Goal: Task Accomplishment & Management: Complete application form

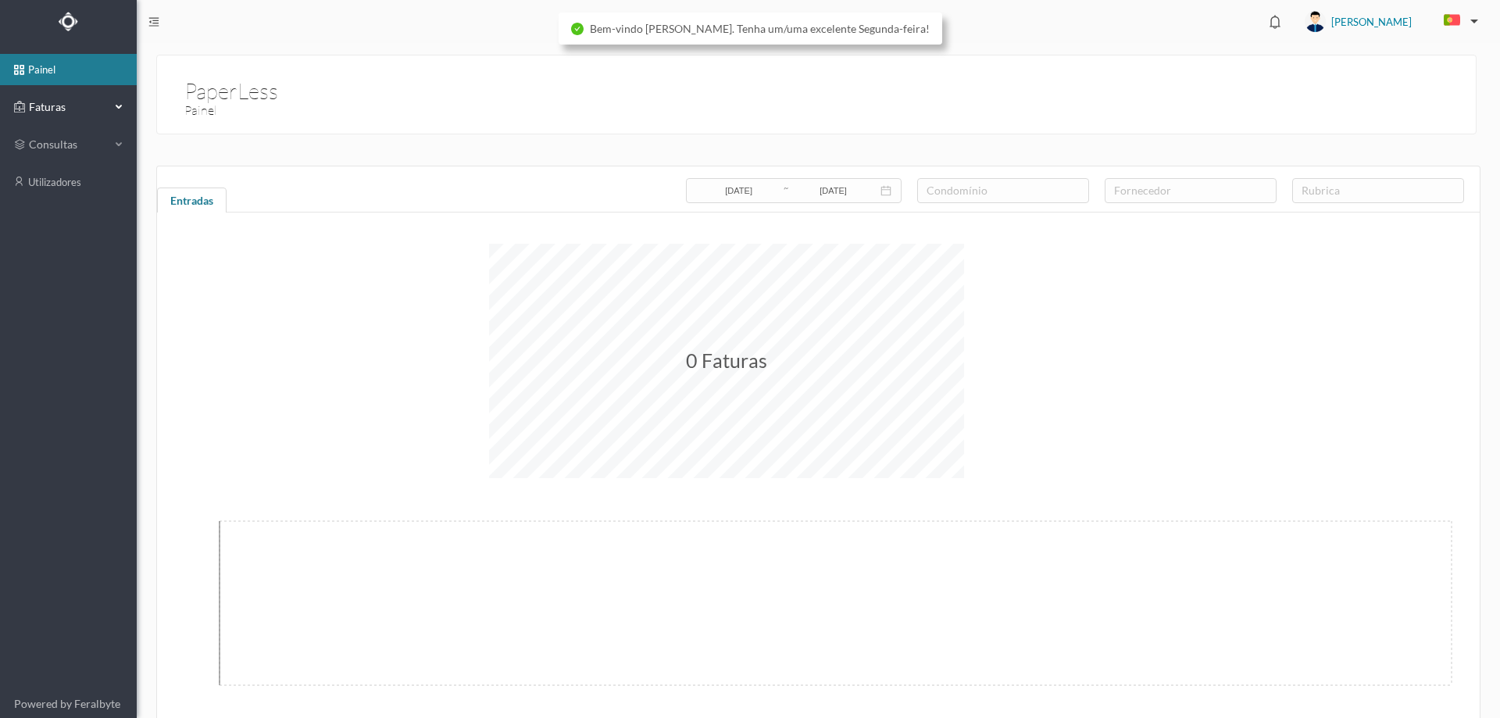
click at [110, 112] on span "Faturas" at bounding box center [68, 107] width 86 height 16
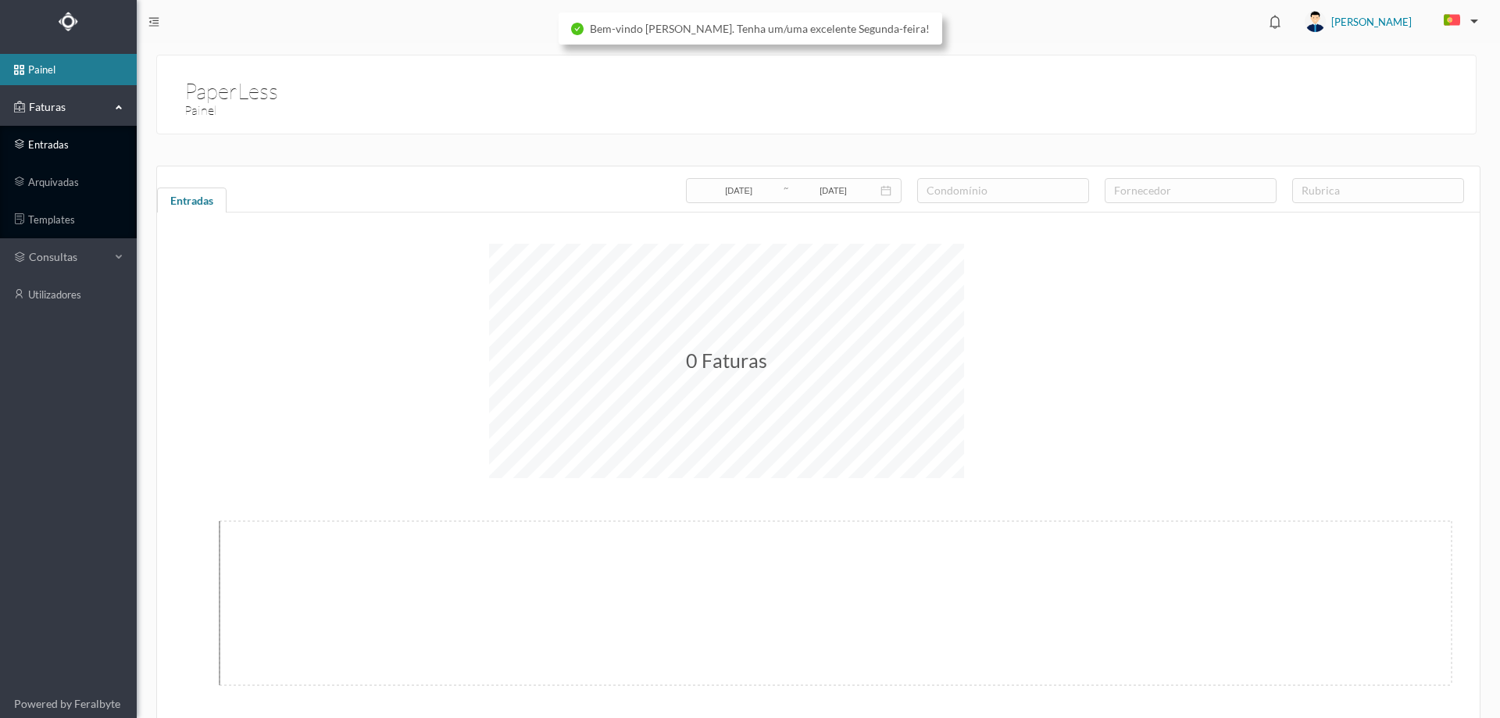
click at [70, 144] on link "entradas" at bounding box center [68, 144] width 137 height 31
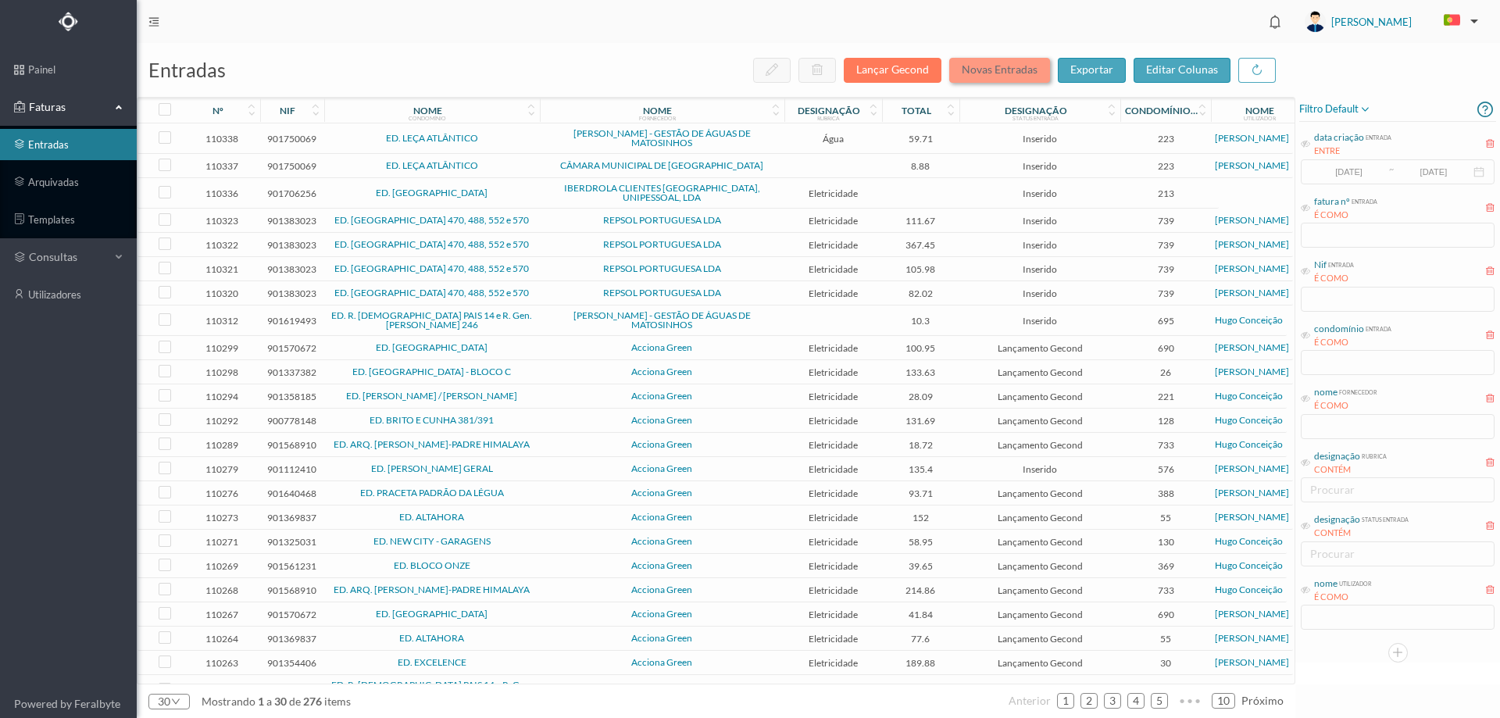
click at [968, 75] on button "Novas Entradas" at bounding box center [999, 70] width 101 height 25
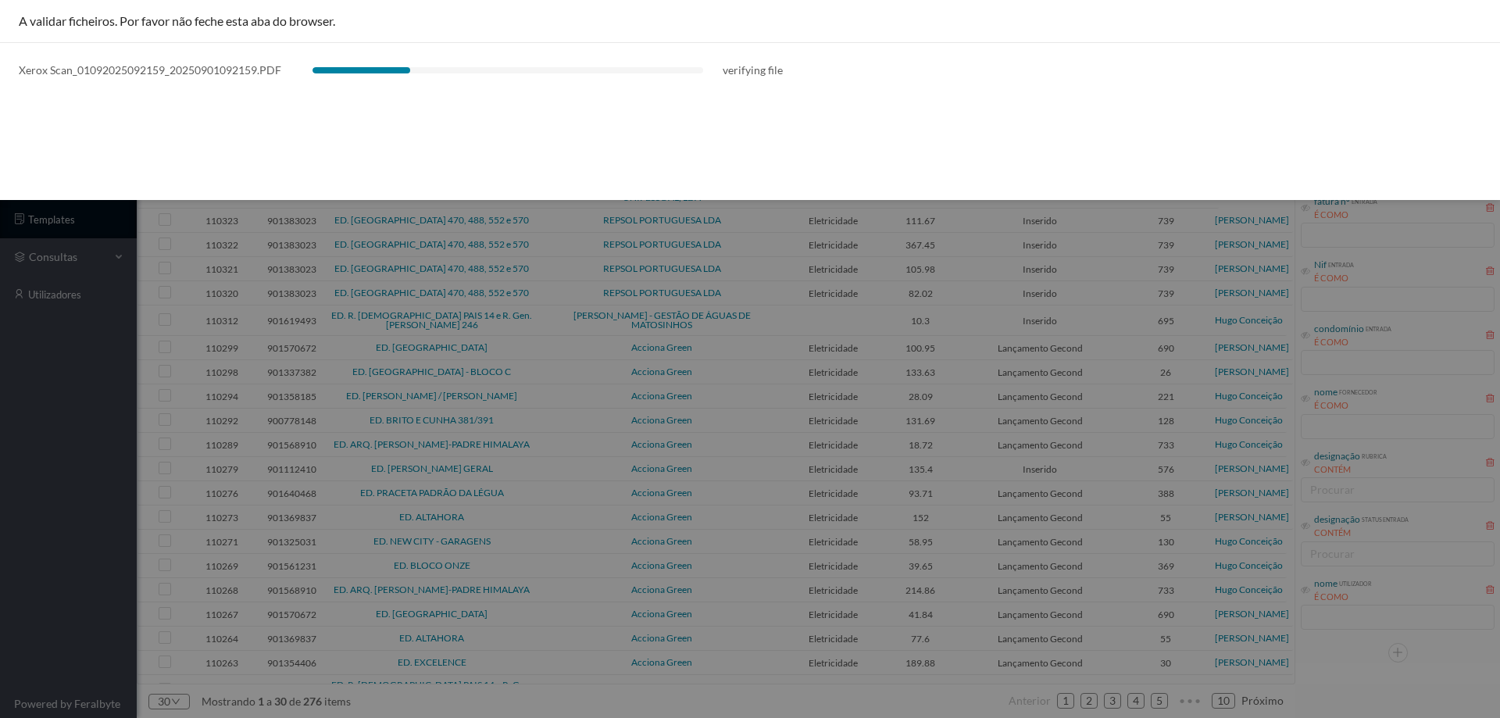
click at [11, 422] on div at bounding box center [750, 359] width 1500 height 718
drag, startPoint x: 785, startPoint y: 70, endPoint x: 723, endPoint y: 73, distance: 62.6
click at [723, 73] on div "Xerox Scan_01092025092159_20250901092159.PDF verifying file" at bounding box center [750, 70] width 1463 height 16
click at [118, 431] on div at bounding box center [750, 359] width 1500 height 718
click at [20, 585] on div at bounding box center [750, 359] width 1500 height 718
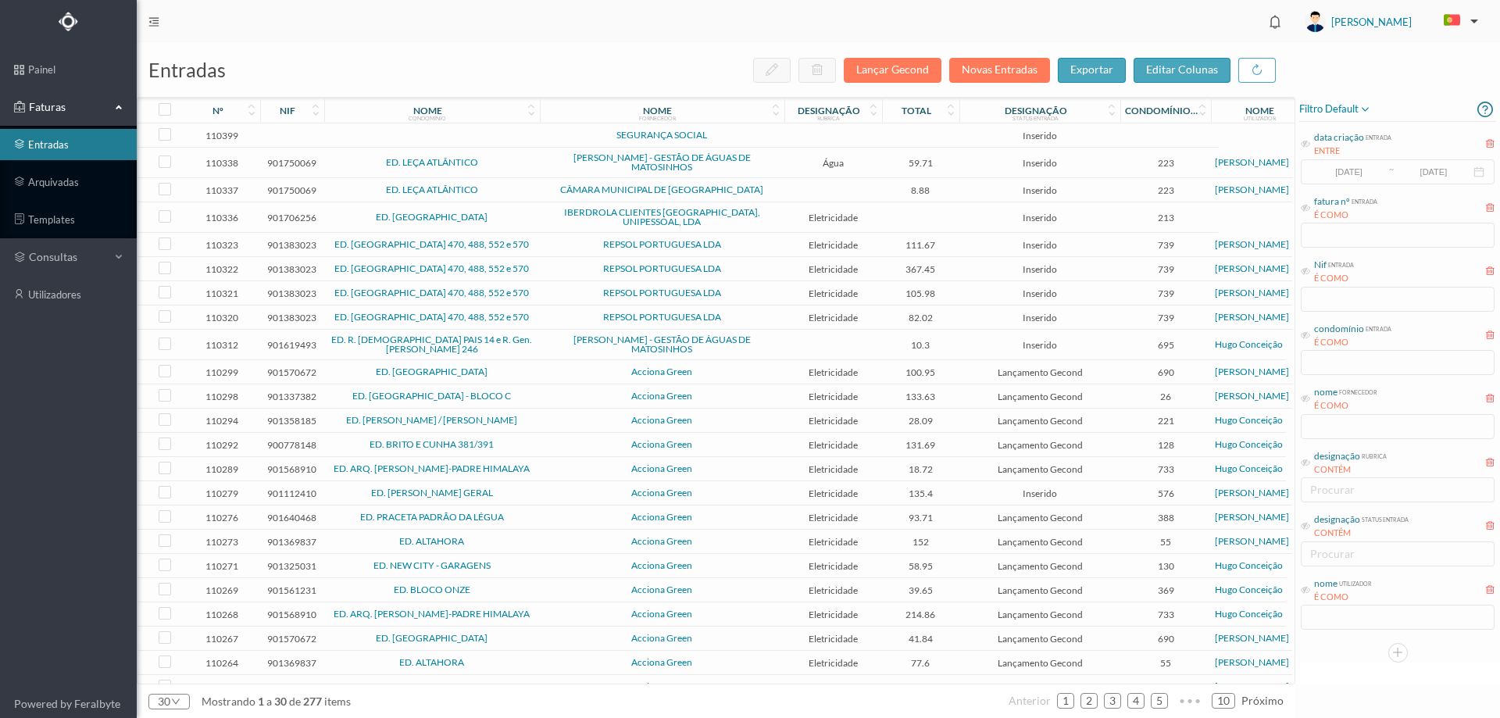
click at [524, 134] on td at bounding box center [432, 135] width 216 height 24
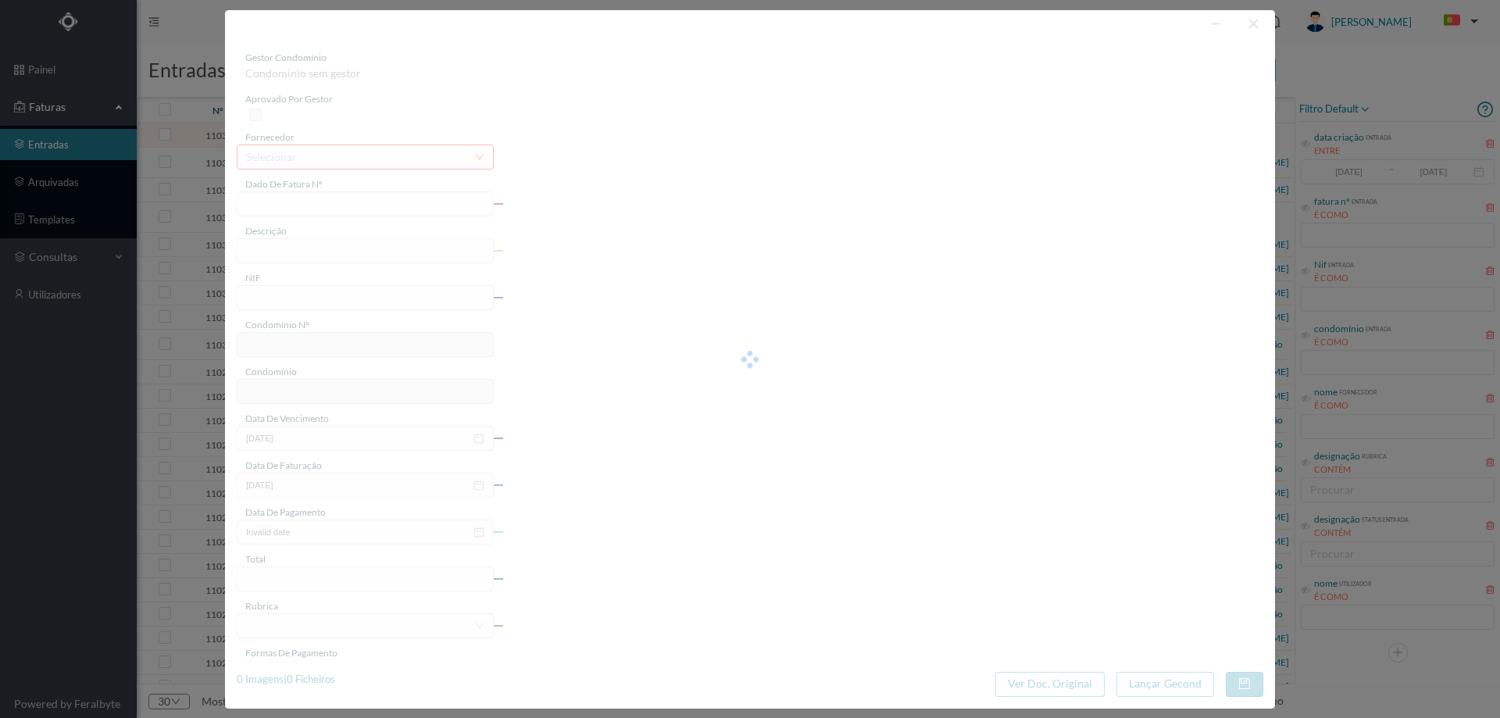
type input "0"
type input "Invalid date"
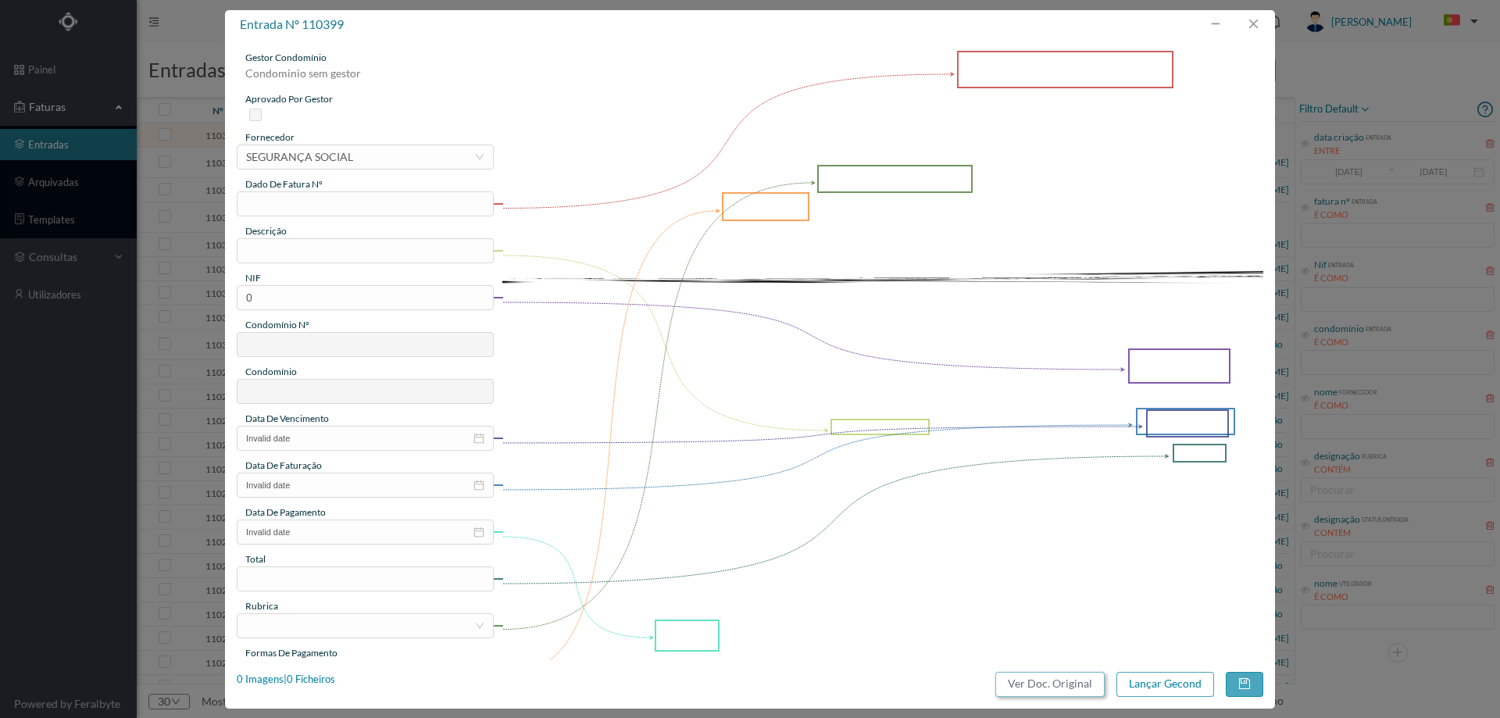
click at [1051, 687] on button "Ver Doc. Original" at bounding box center [1050, 684] width 109 height 25
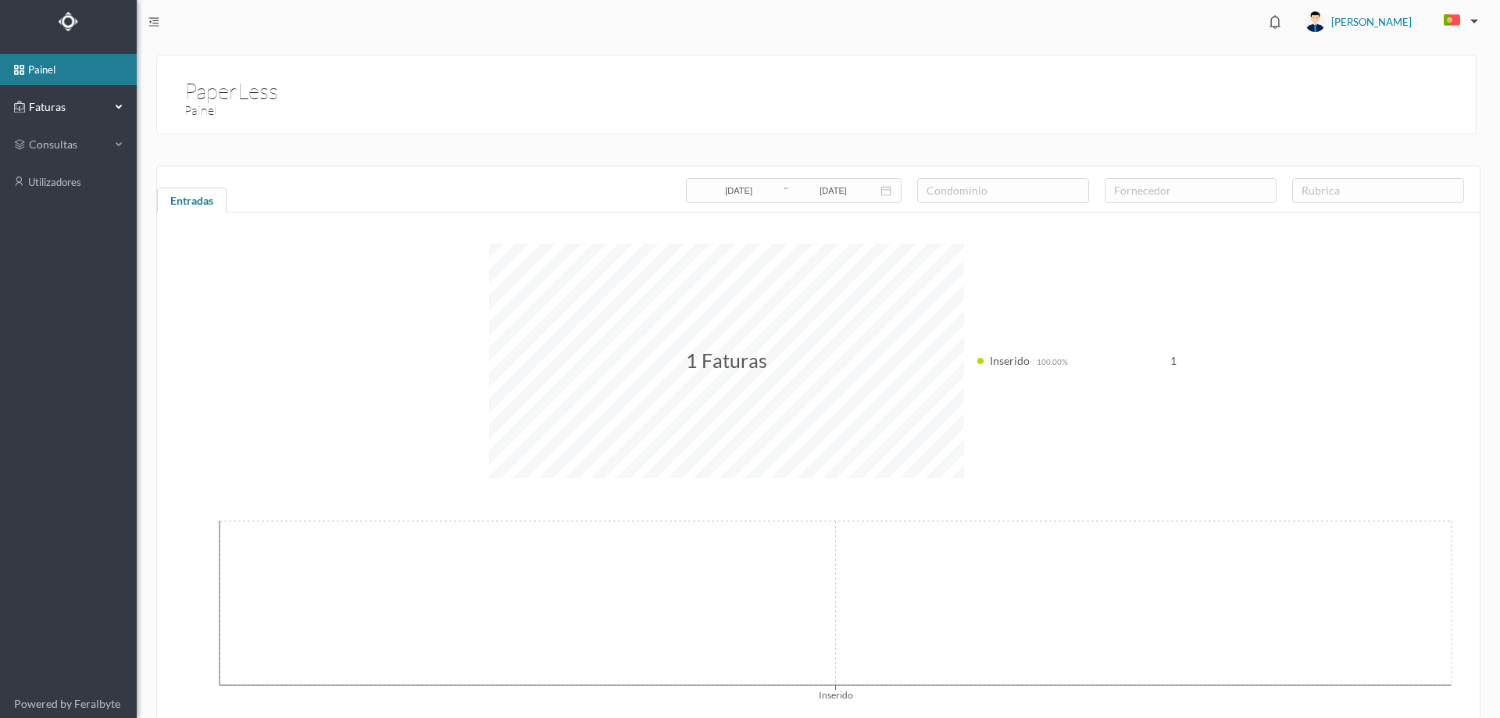
click at [113, 113] on div "Faturas" at bounding box center [68, 106] width 137 height 31
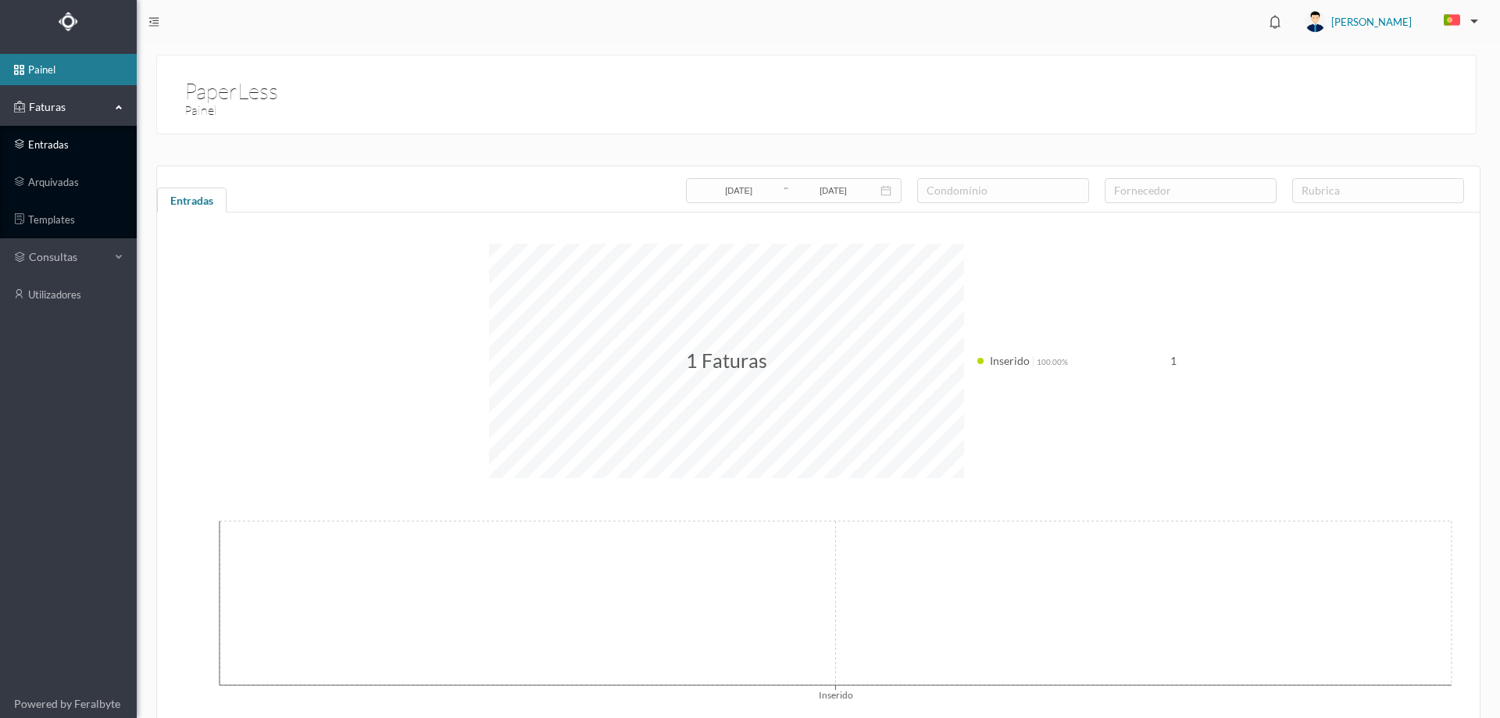
click at [83, 142] on link "entradas" at bounding box center [68, 144] width 137 height 31
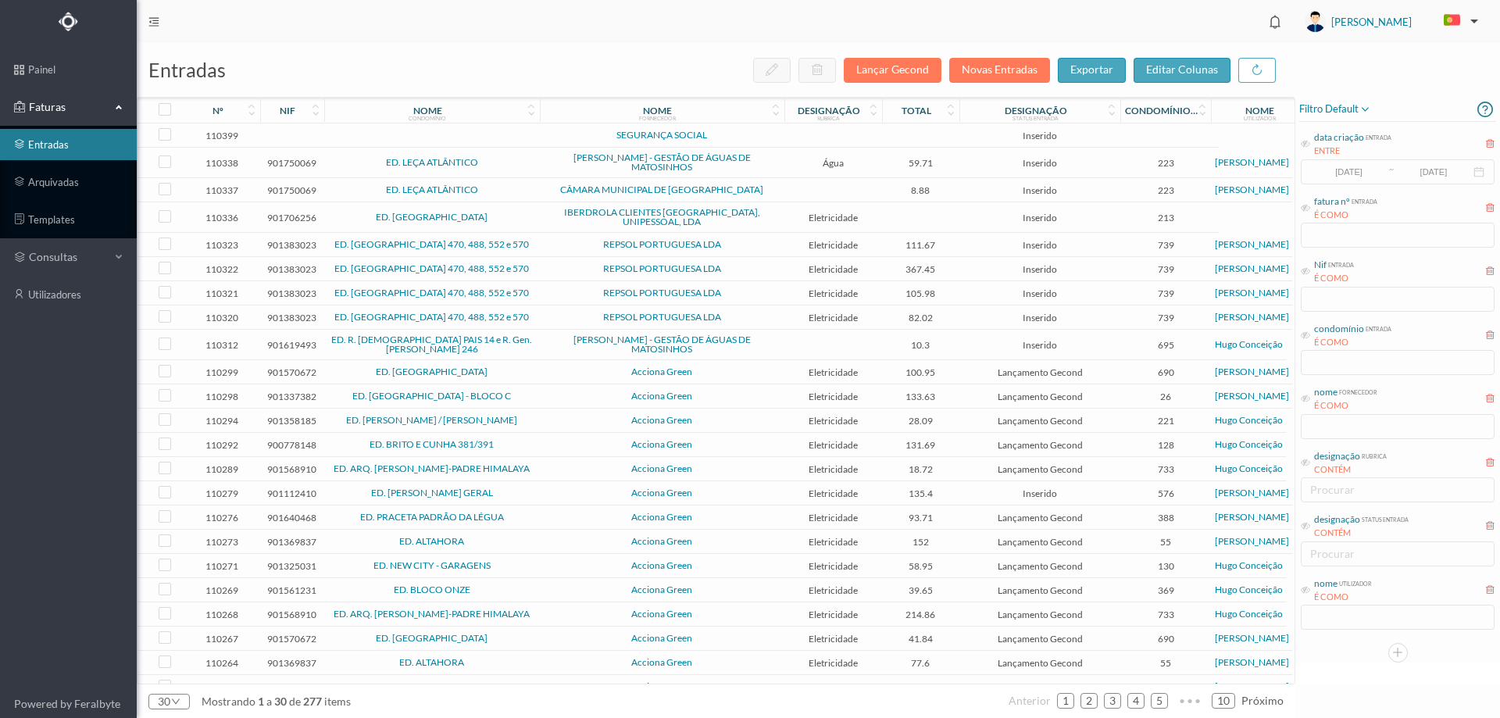
click at [885, 141] on td at bounding box center [921, 135] width 78 height 24
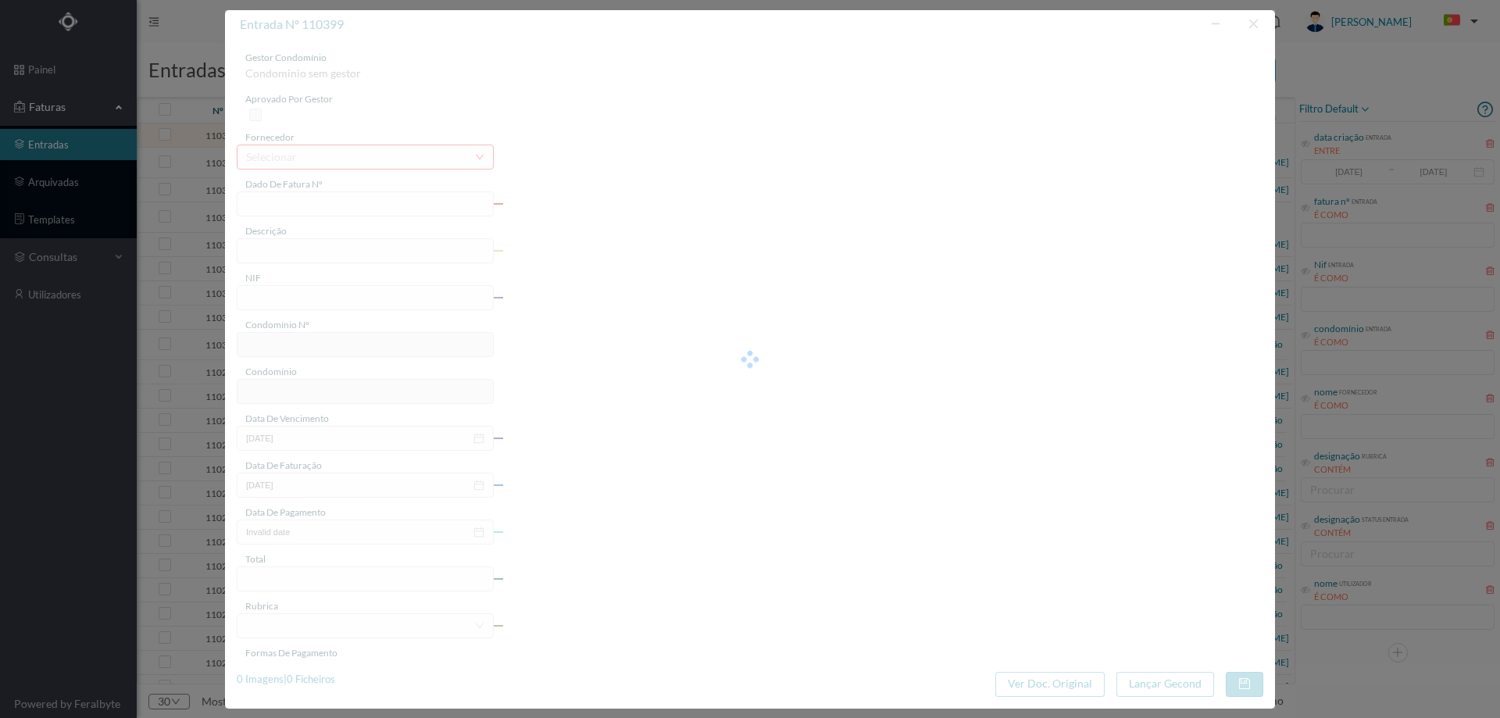
type input "0"
type input "Invalid date"
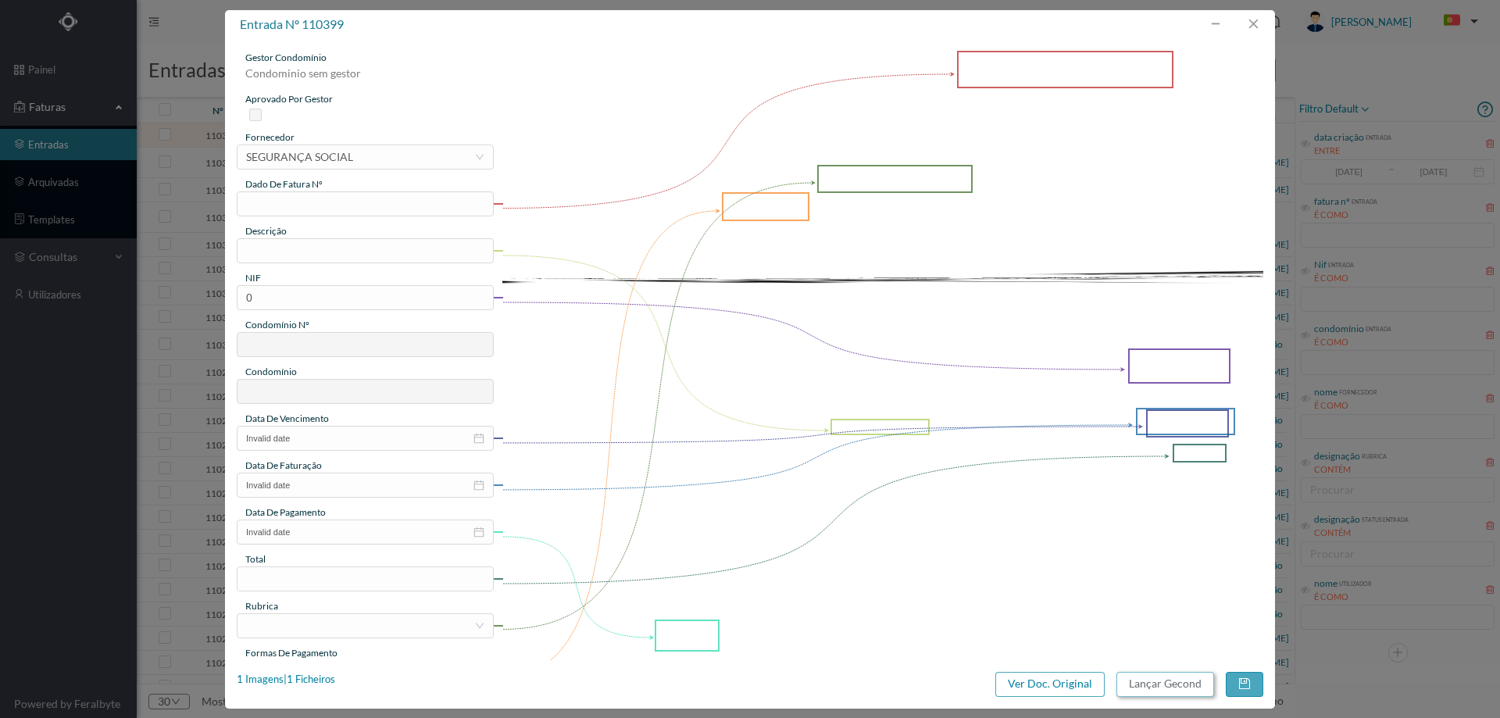
click at [1137, 678] on button "Lançar Gecond" at bounding box center [1166, 684] width 98 height 25
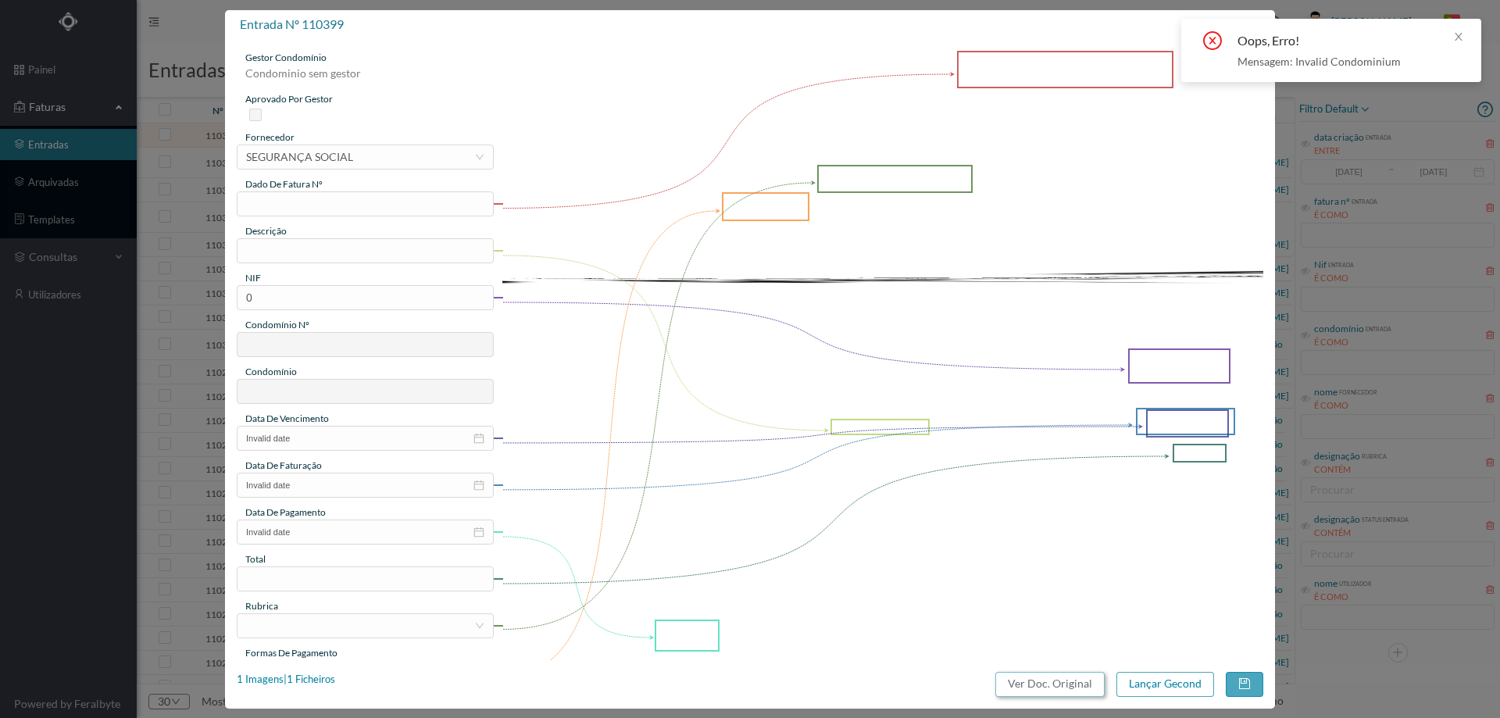
click at [1071, 678] on button "Ver Doc. Original" at bounding box center [1050, 684] width 109 height 25
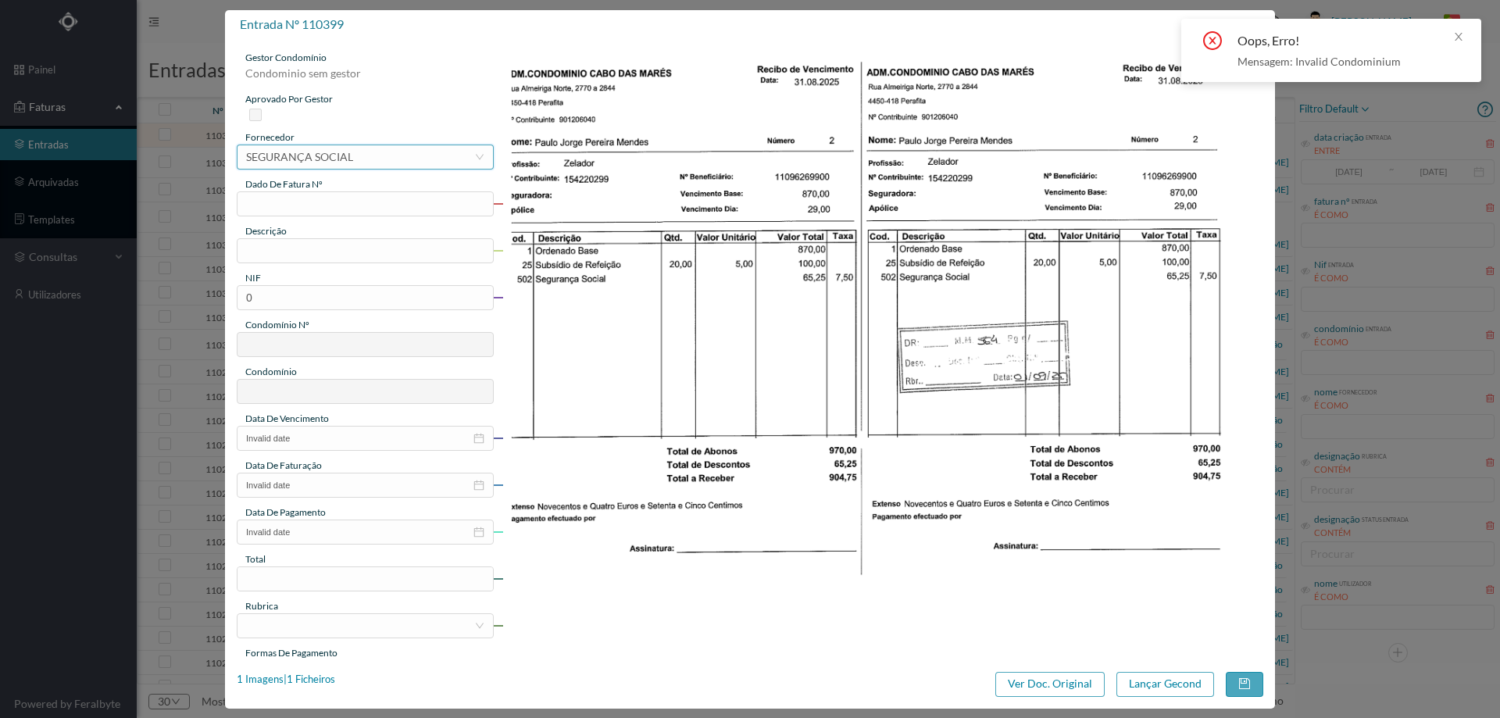
click at [280, 166] on div "SEGURANÇA SOCIAL" at bounding box center [299, 156] width 107 height 23
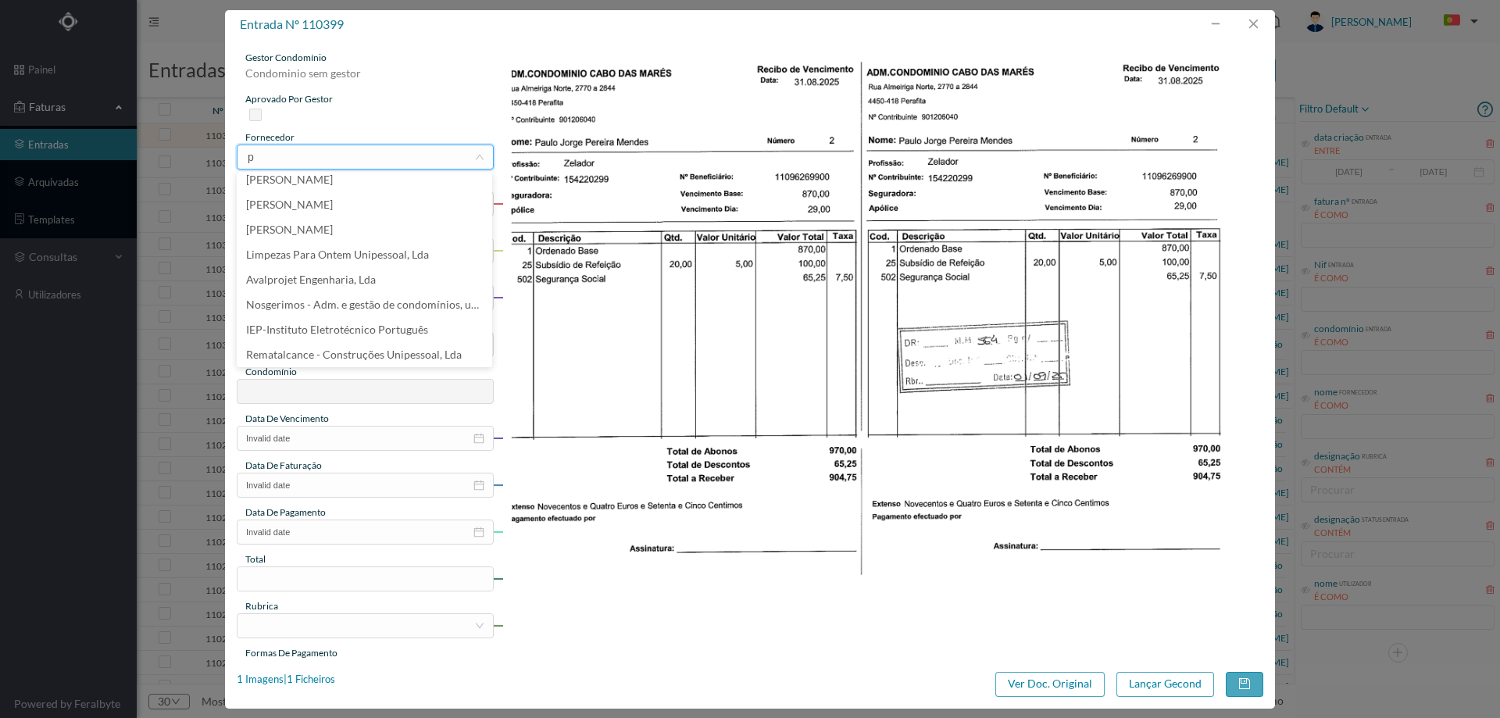
scroll to position [3, 0]
type input "[PERSON_NAME]"
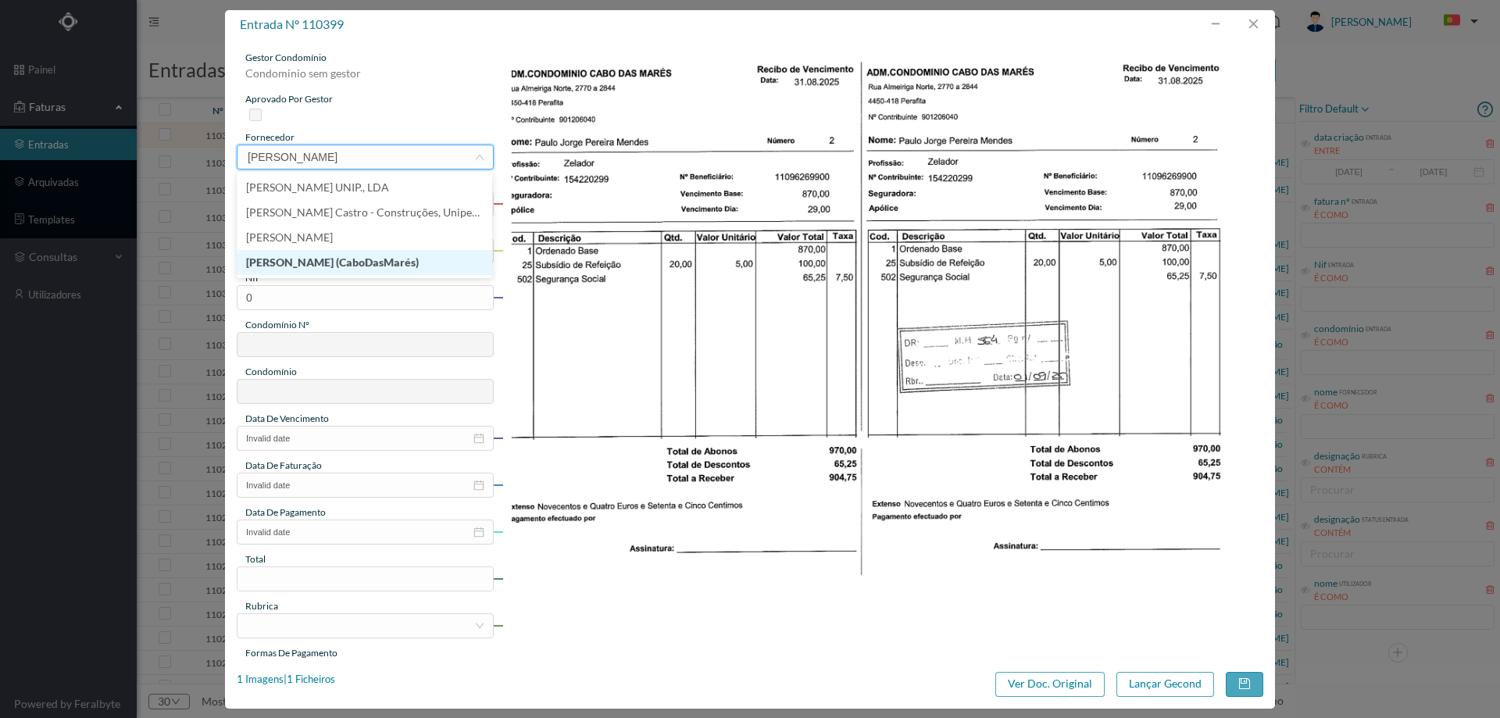
click at [436, 252] on li "[PERSON_NAME] (CaboDasMarés)" at bounding box center [365, 262] width 256 height 25
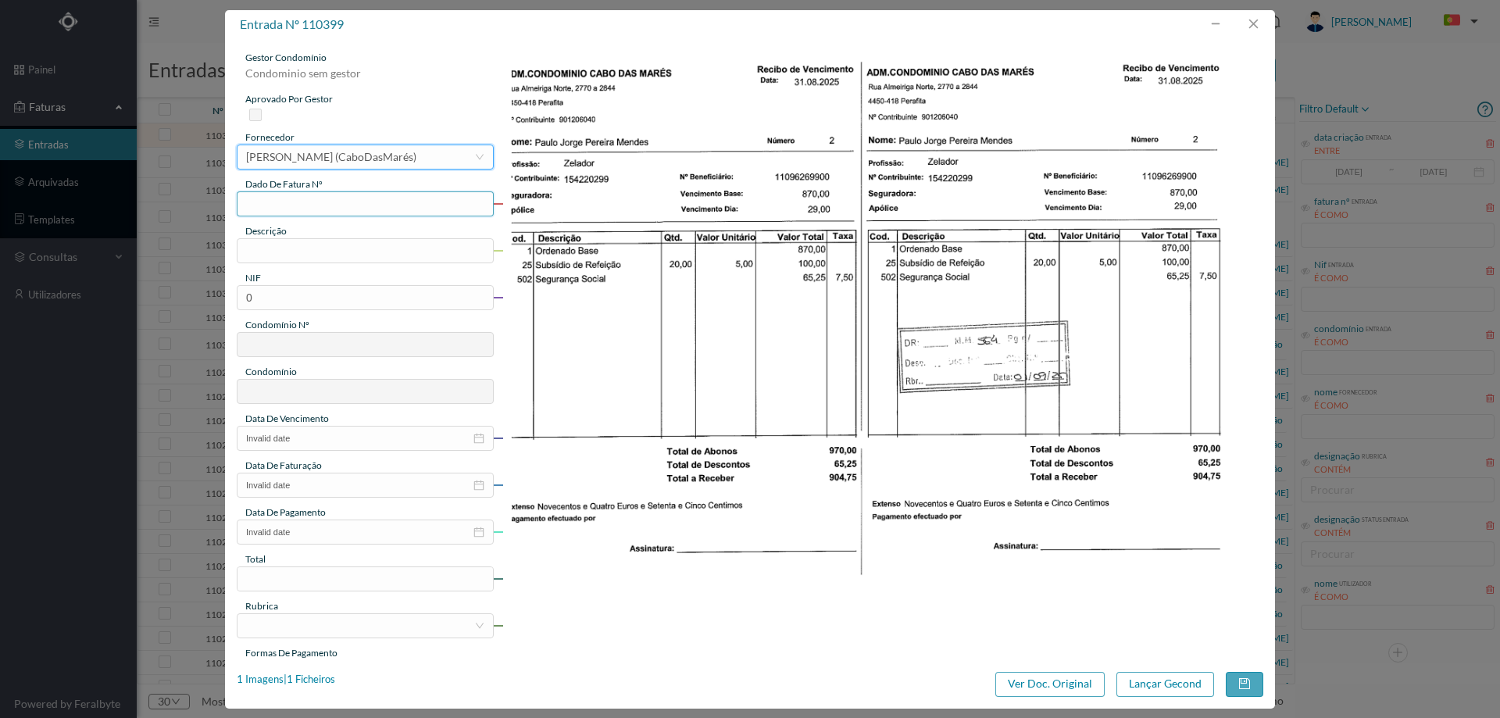
click at [344, 208] on input "text" at bounding box center [365, 203] width 257 height 25
type input "SALARIO [DATE]"
click at [302, 245] on input "text" at bounding box center [365, 250] width 257 height 25
type input "z"
type input "Zelador Agosto"
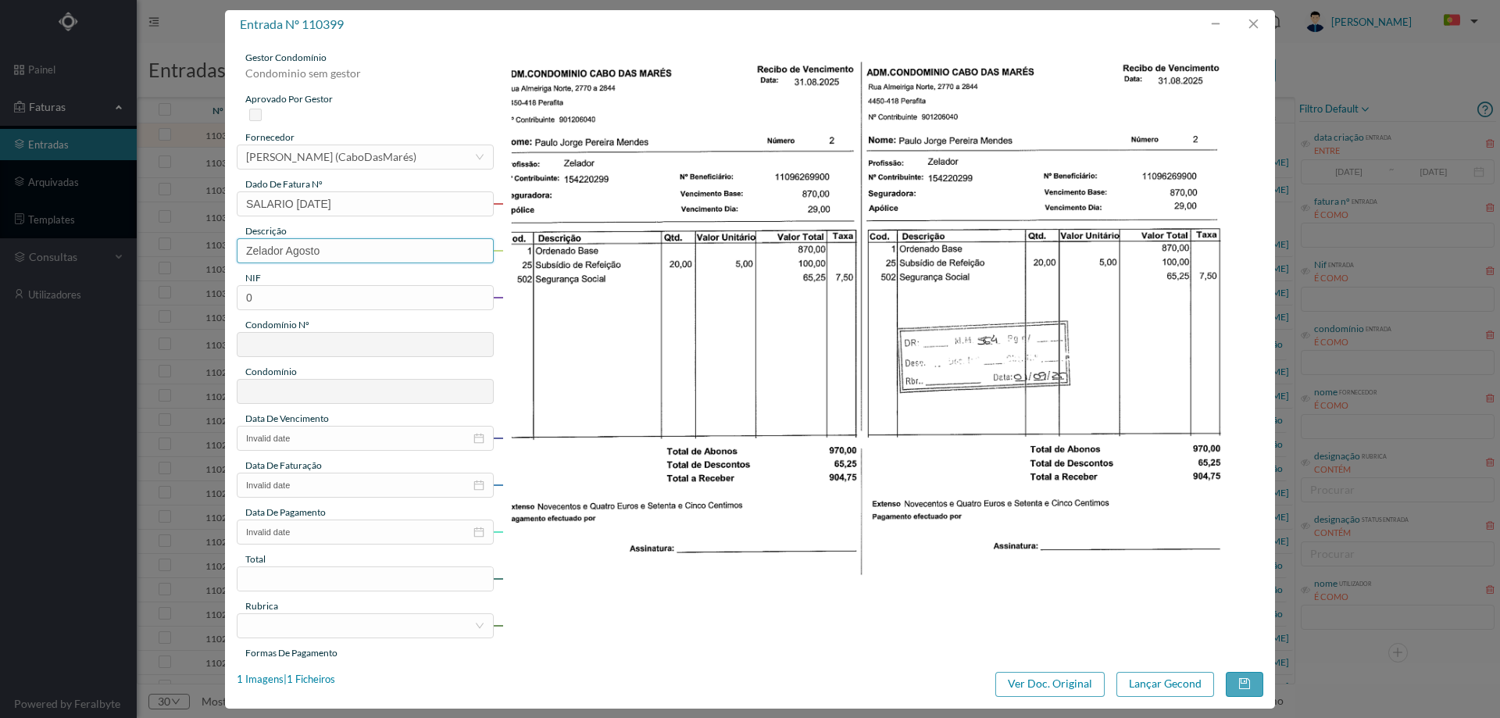
click at [331, 256] on input "Zelador Agosto" at bounding box center [365, 250] width 257 height 25
click at [309, 295] on input "0" at bounding box center [365, 297] width 257 height 25
click at [334, 293] on input "0" at bounding box center [365, 297] width 257 height 25
paste input "90120604"
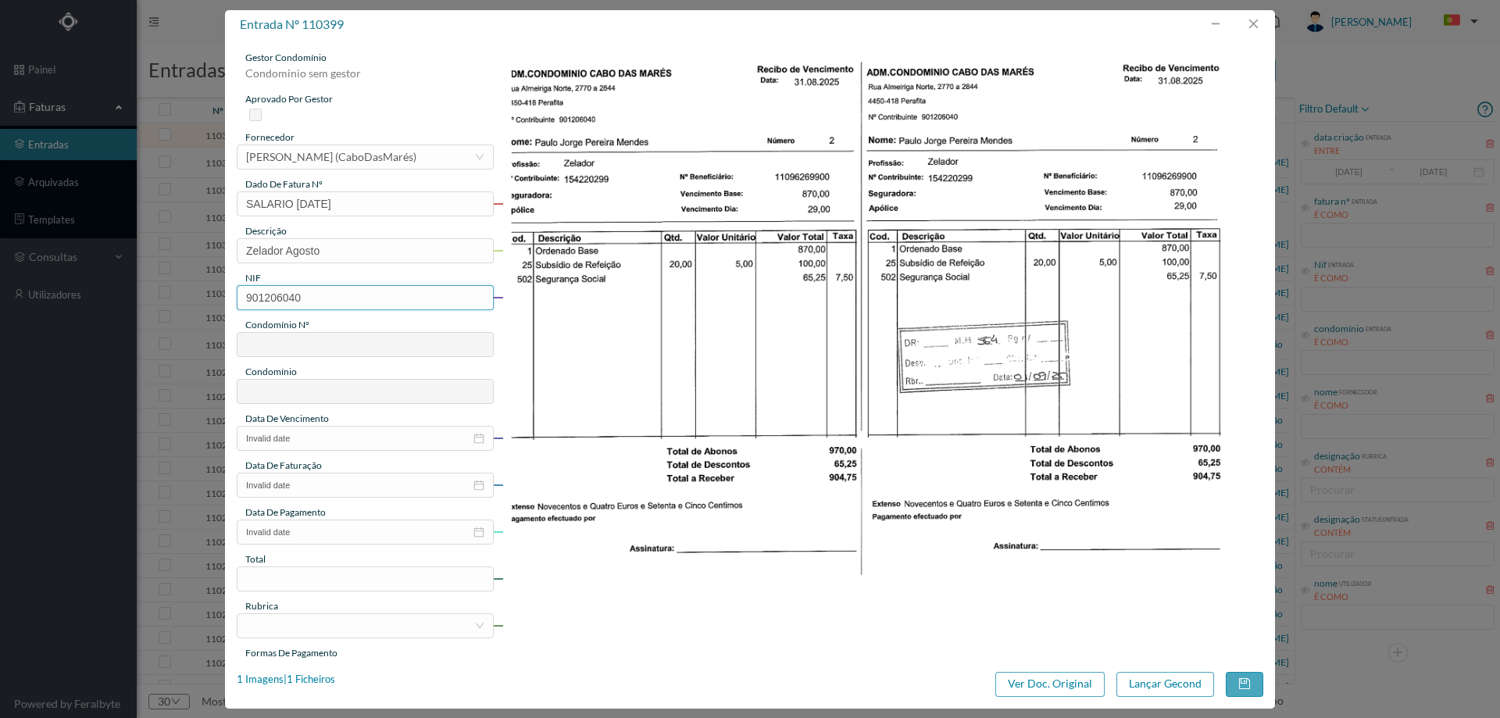
click at [252, 293] on input "901206040" at bounding box center [365, 297] width 257 height 25
type input "901206040"
type input "564"
type input "ED. CONDOMÍNIO [GEOGRAPHIC_DATA]"
type input "901206040"
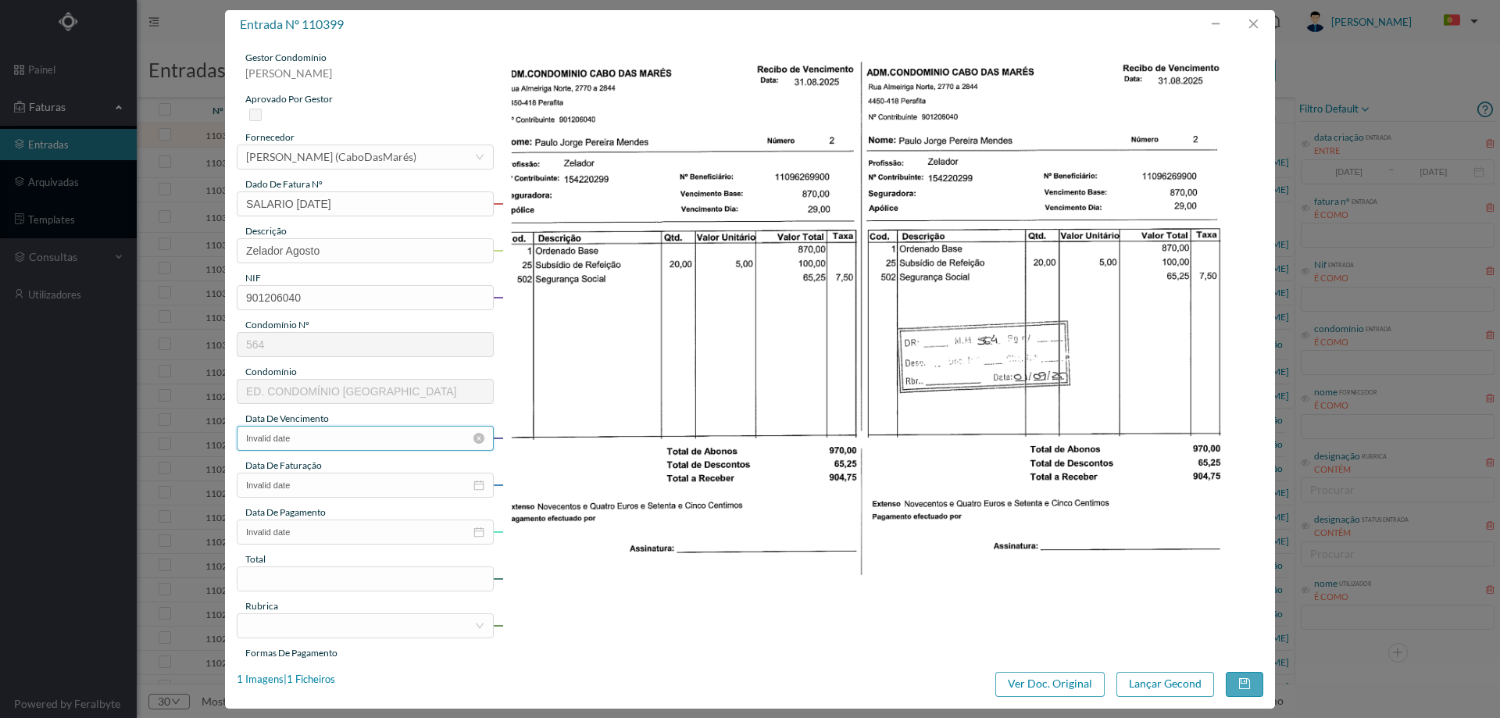
click at [323, 438] on input "Invalid date" at bounding box center [365, 438] width 257 height 25
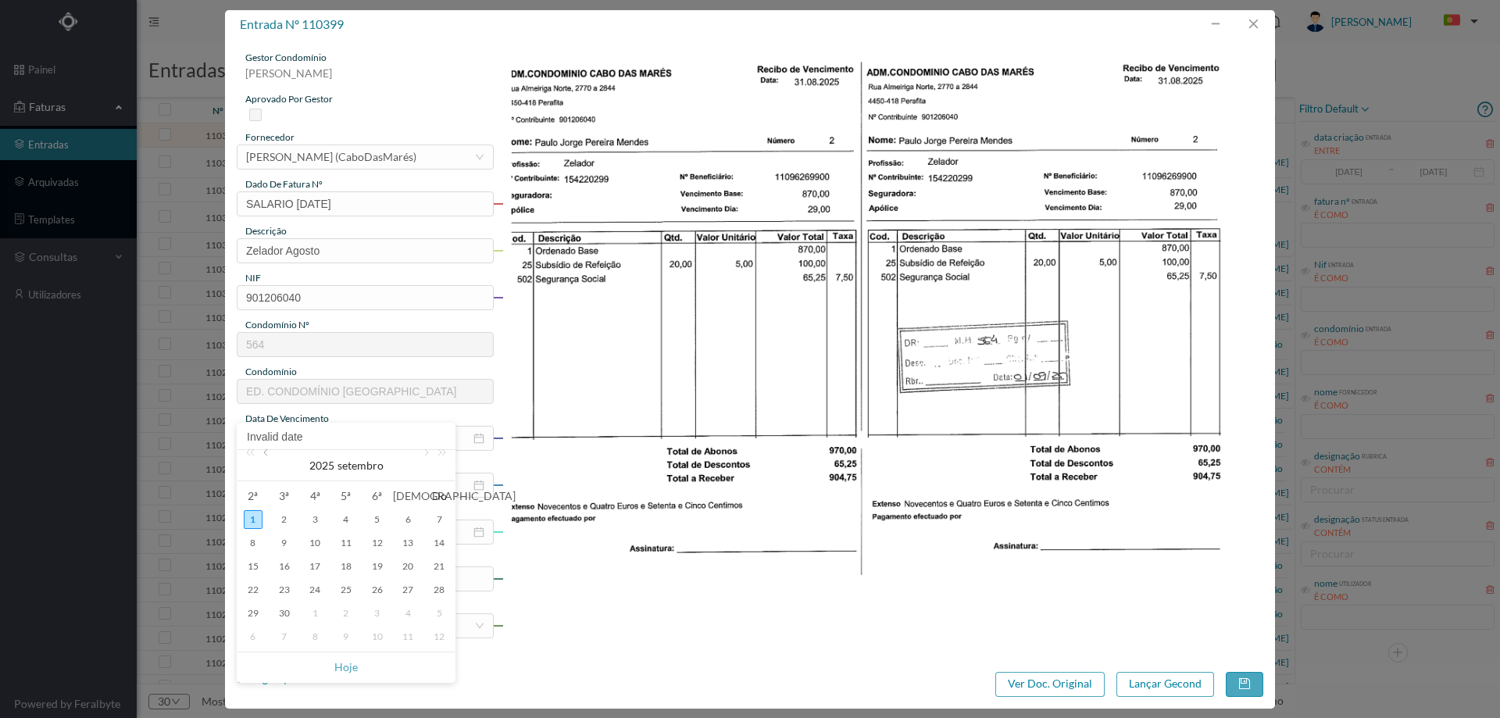
click at [267, 454] on link at bounding box center [267, 465] width 14 height 31
click at [440, 612] on div "31" at bounding box center [439, 613] width 19 height 19
type input "[DATE]"
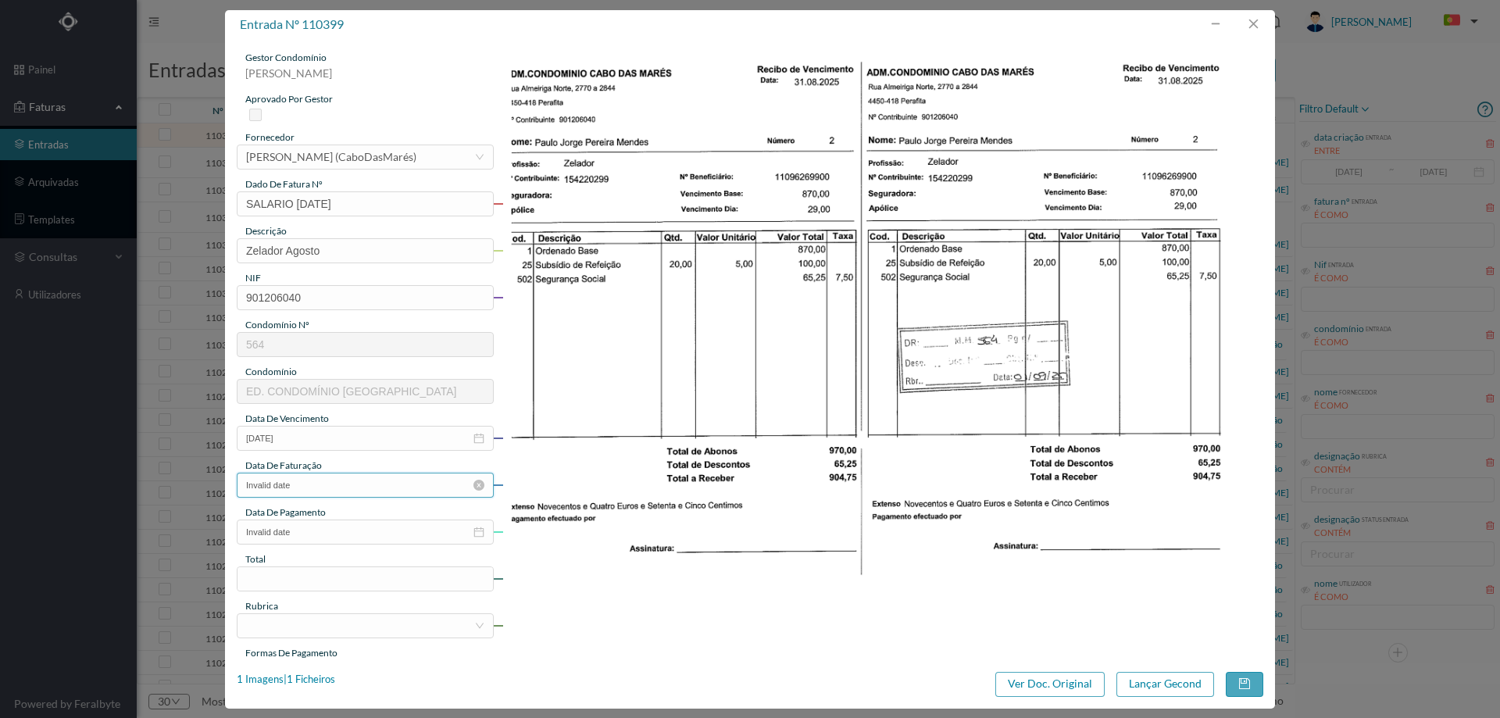
click at [385, 491] on input "Invalid date" at bounding box center [365, 485] width 257 height 25
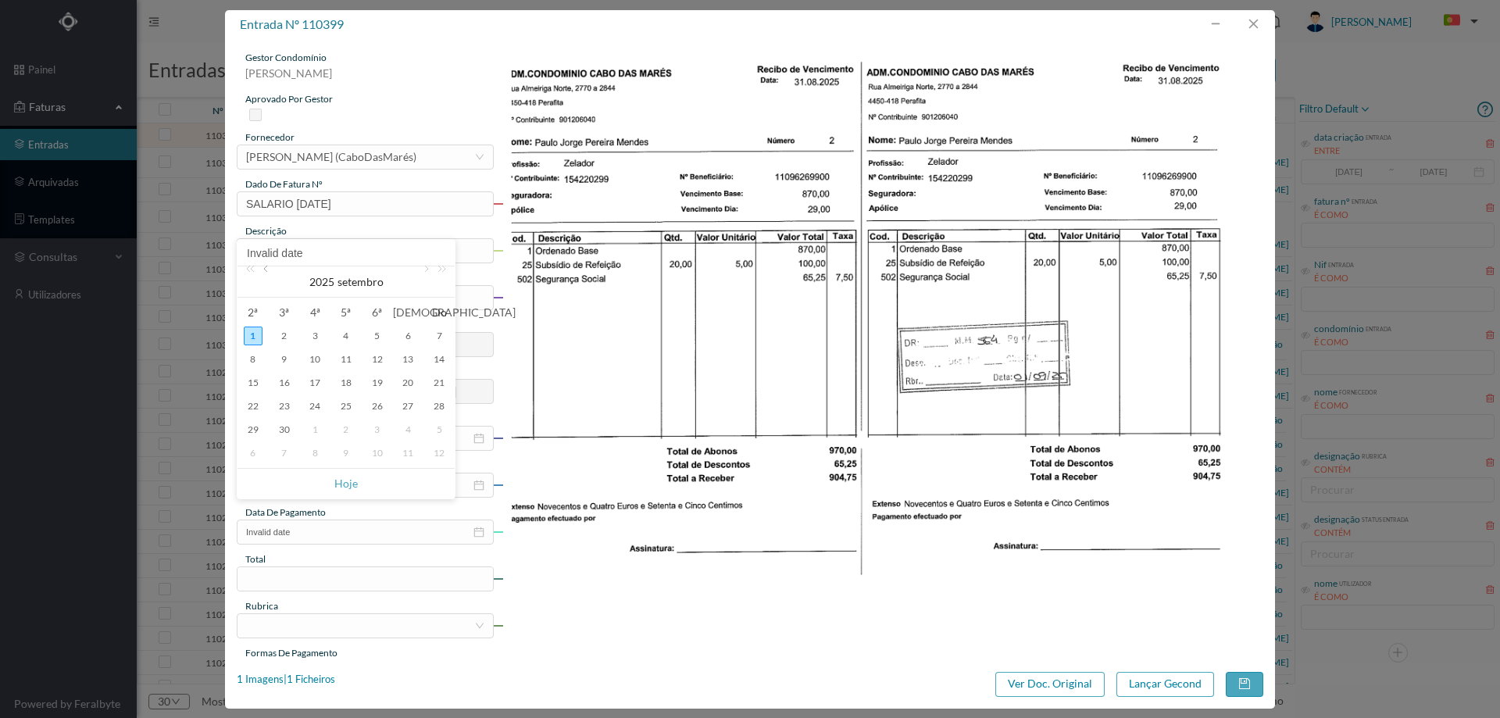
click at [270, 272] on link at bounding box center [267, 281] width 14 height 31
click at [434, 432] on div "31" at bounding box center [439, 429] width 19 height 19
type input "[DATE]"
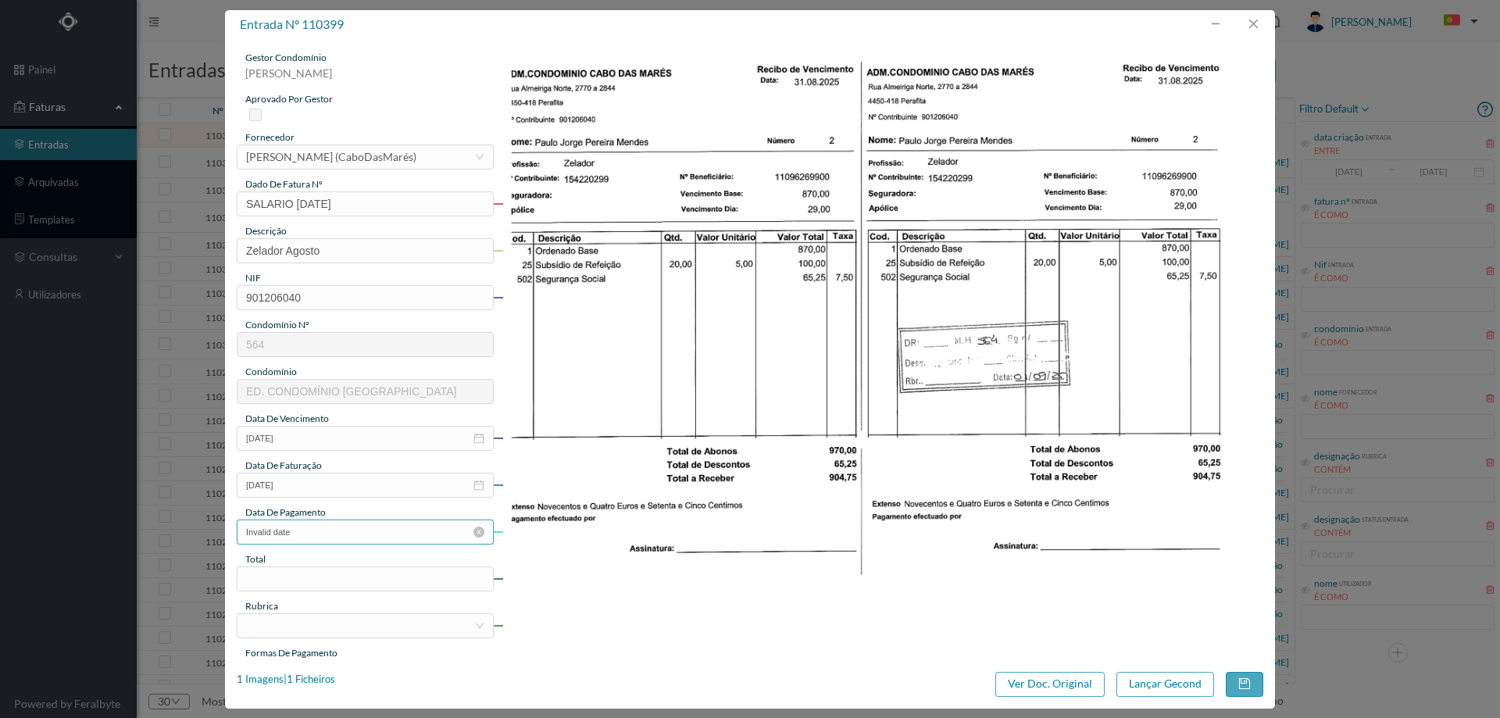
click at [366, 538] on input "Invalid date" at bounding box center [365, 532] width 257 height 25
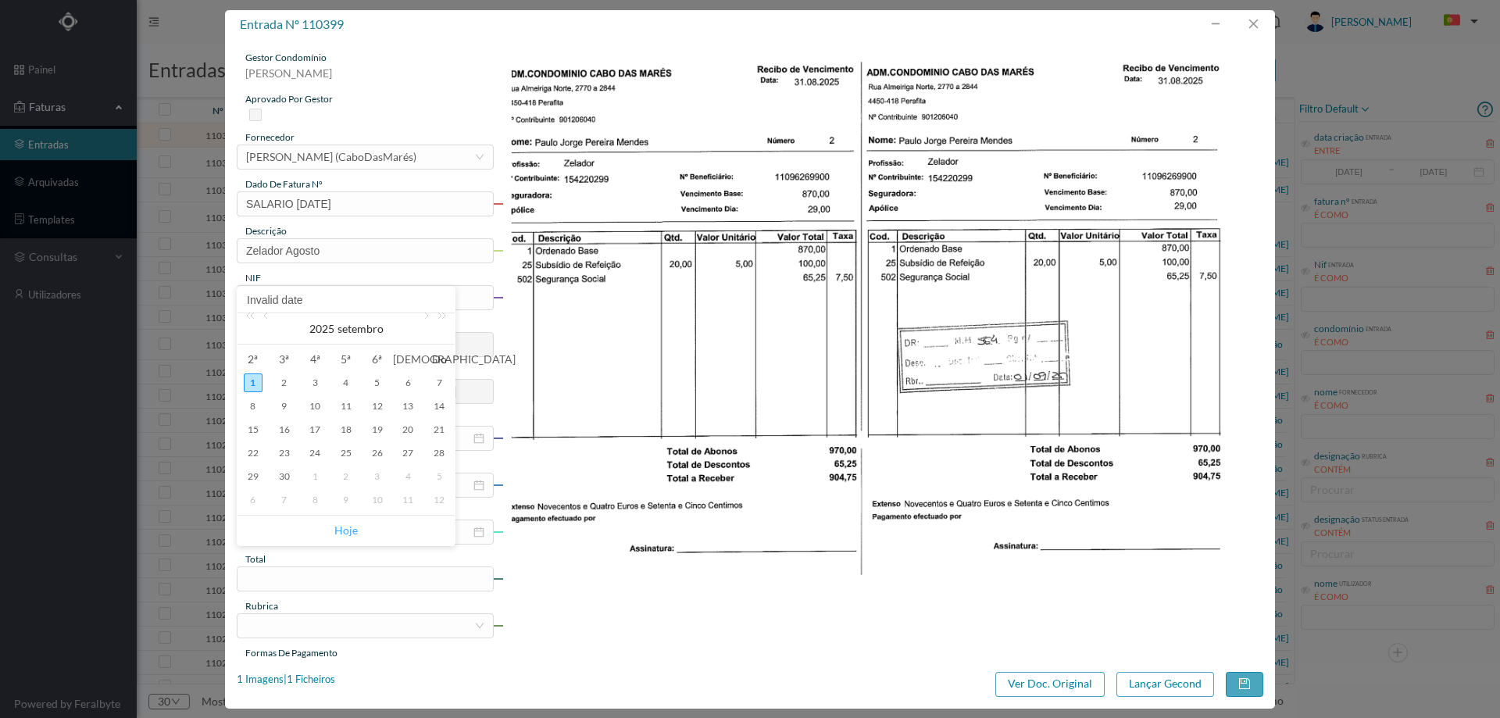
click at [351, 527] on link "Hoje" at bounding box center [345, 531] width 23 height 30
type input "[DATE]"
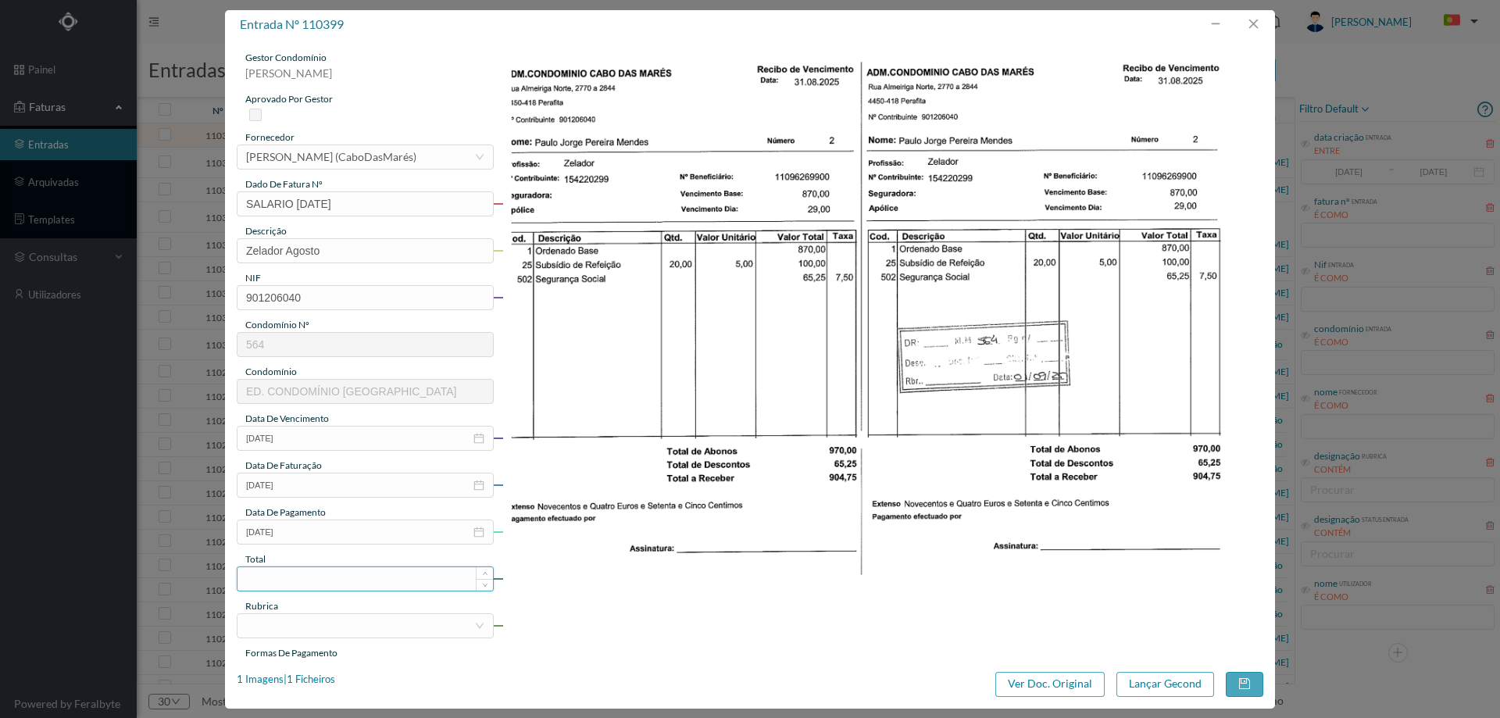
click at [348, 576] on input at bounding box center [366, 578] width 256 height 23
type input "904.75"
click at [345, 623] on div at bounding box center [360, 625] width 228 height 23
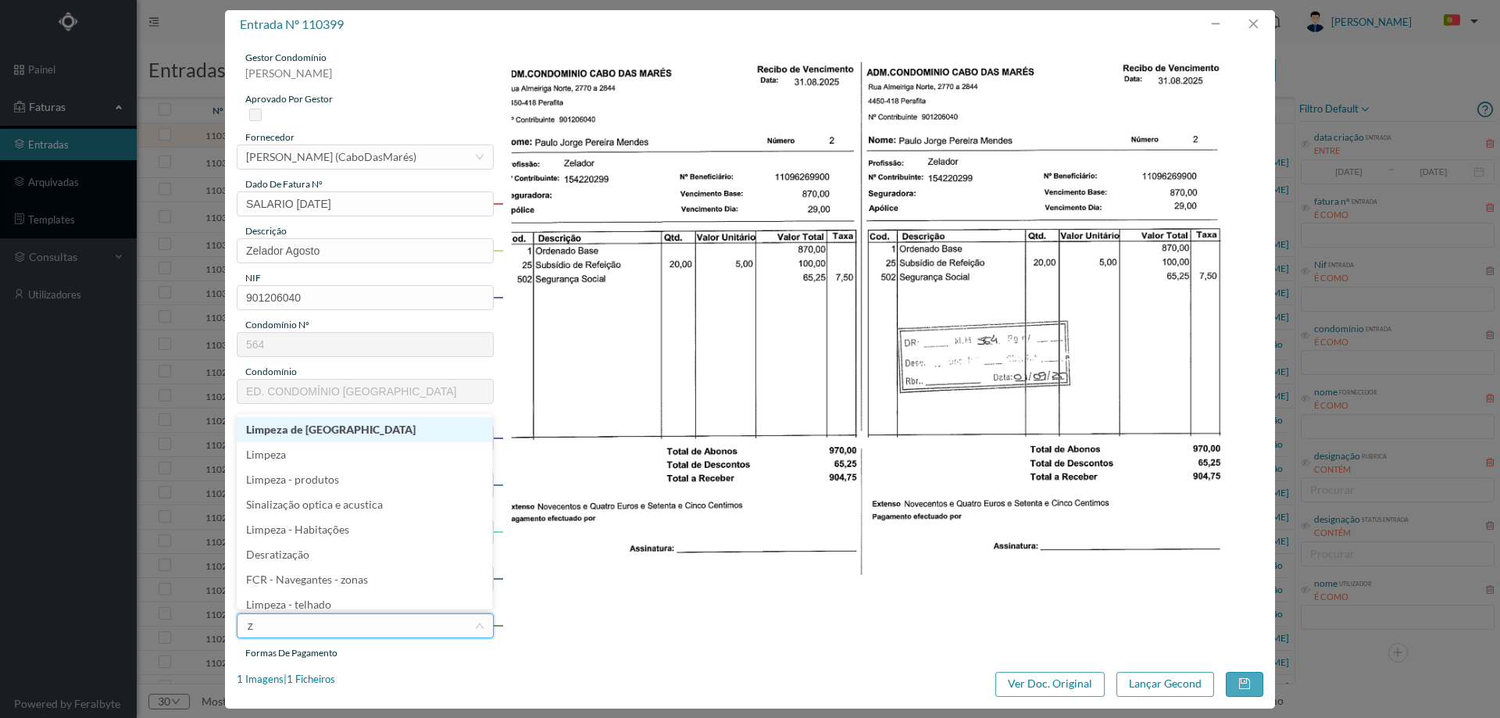
type input "ze"
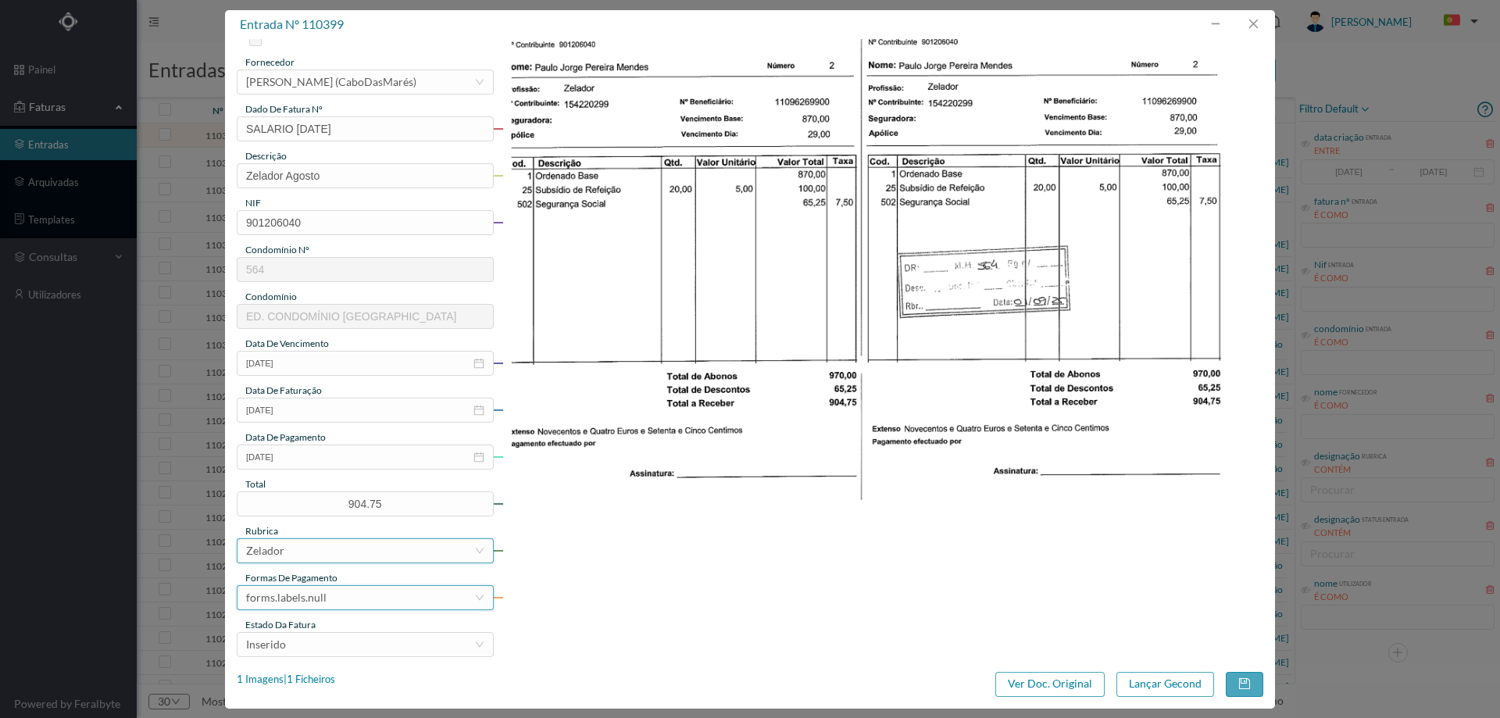
scroll to position [130, 0]
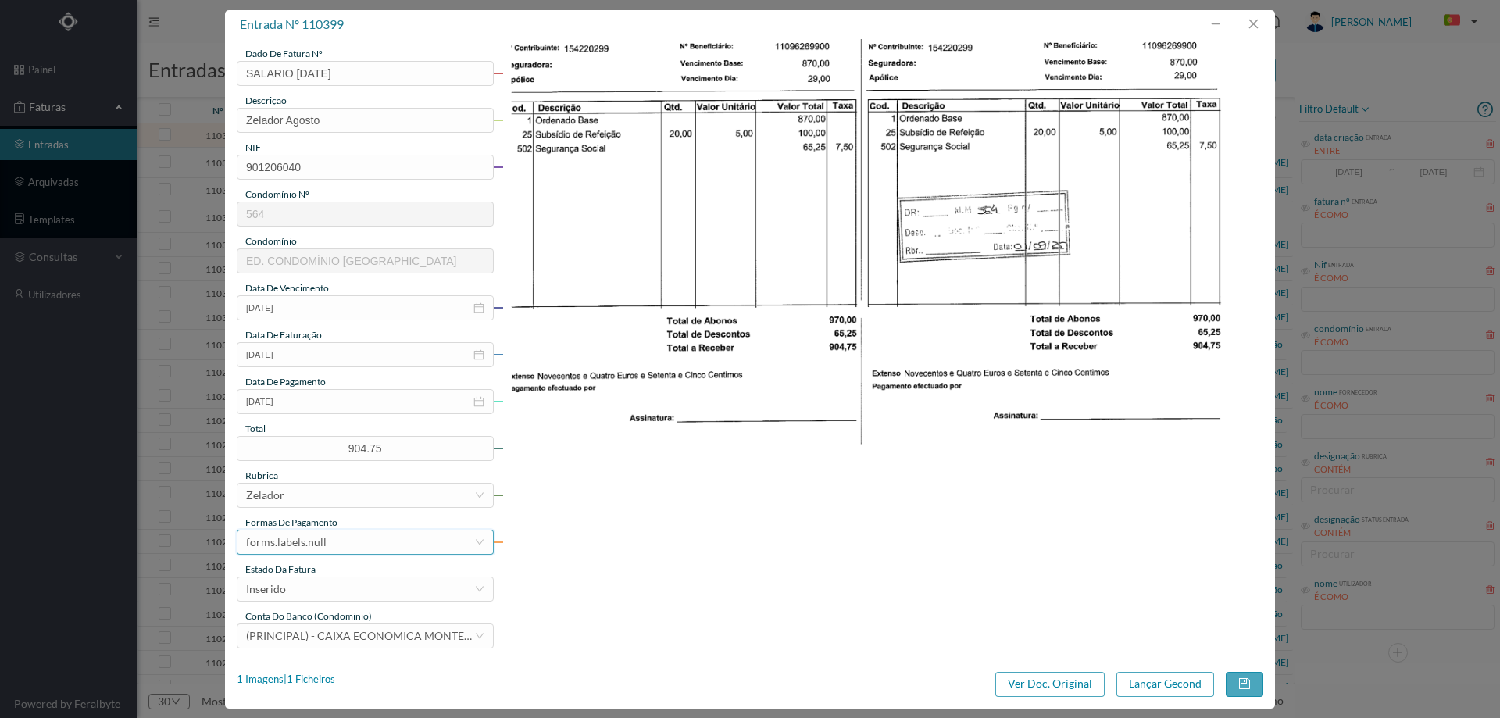
click at [325, 535] on div "forms.labels.null" at bounding box center [360, 542] width 228 height 23
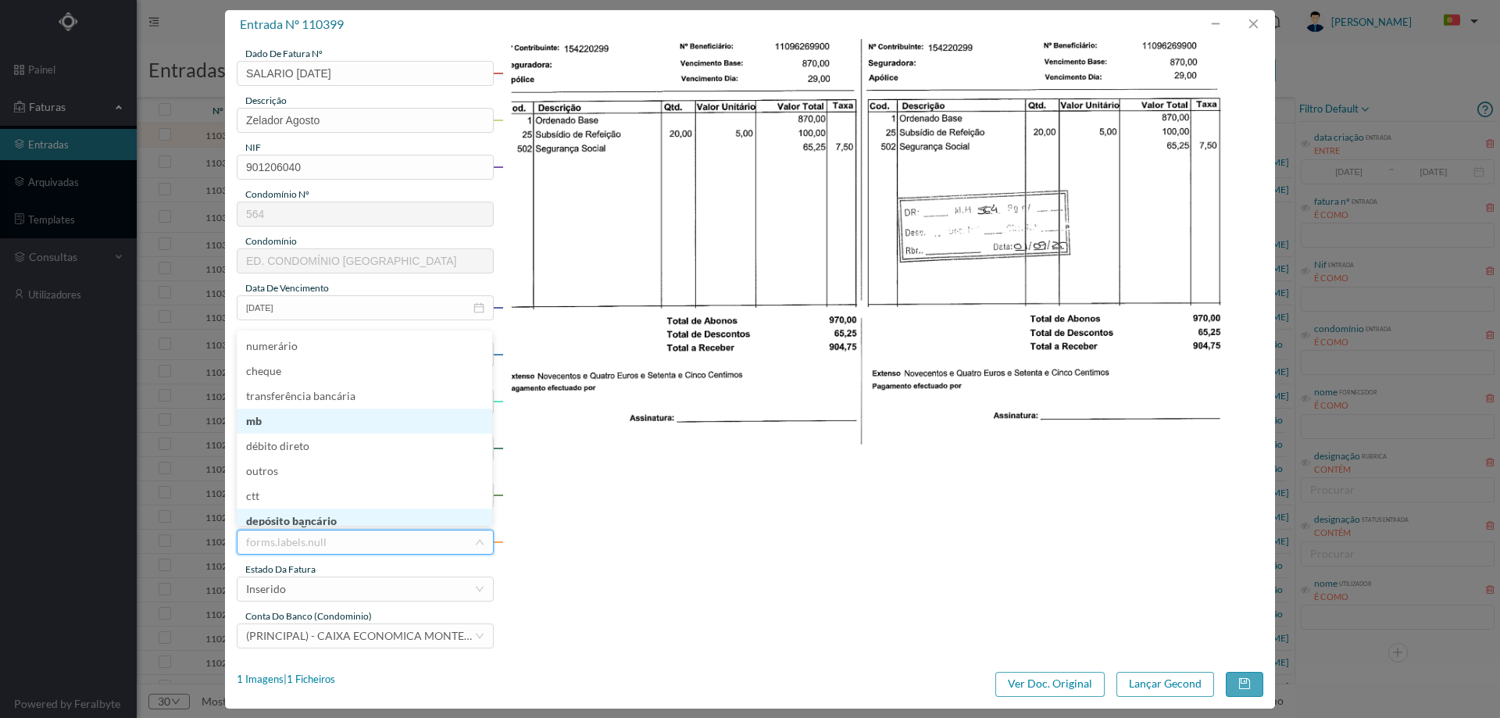
scroll to position [7, 0]
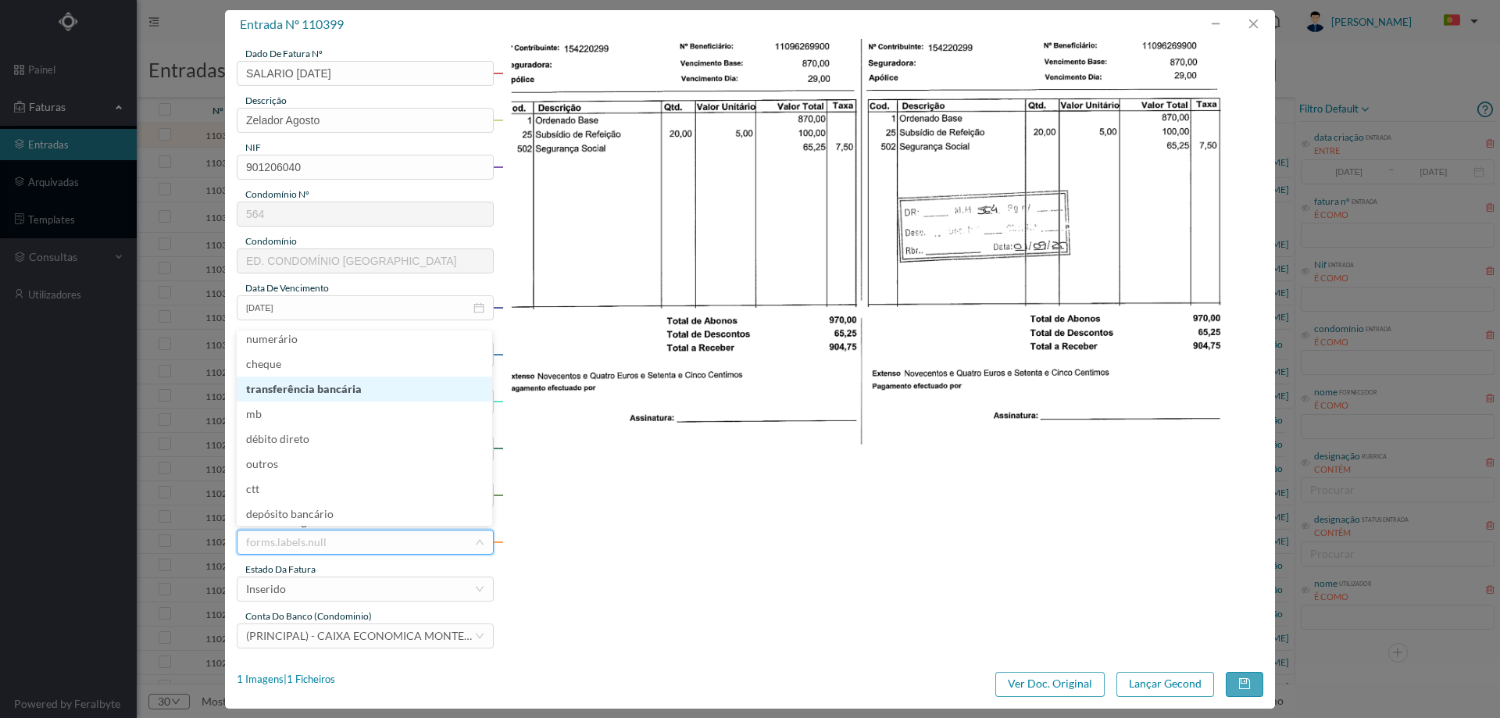
click at [342, 391] on li "transferência bancária" at bounding box center [365, 389] width 256 height 25
click at [345, 568] on div "estado da fatura" at bounding box center [365, 570] width 257 height 14
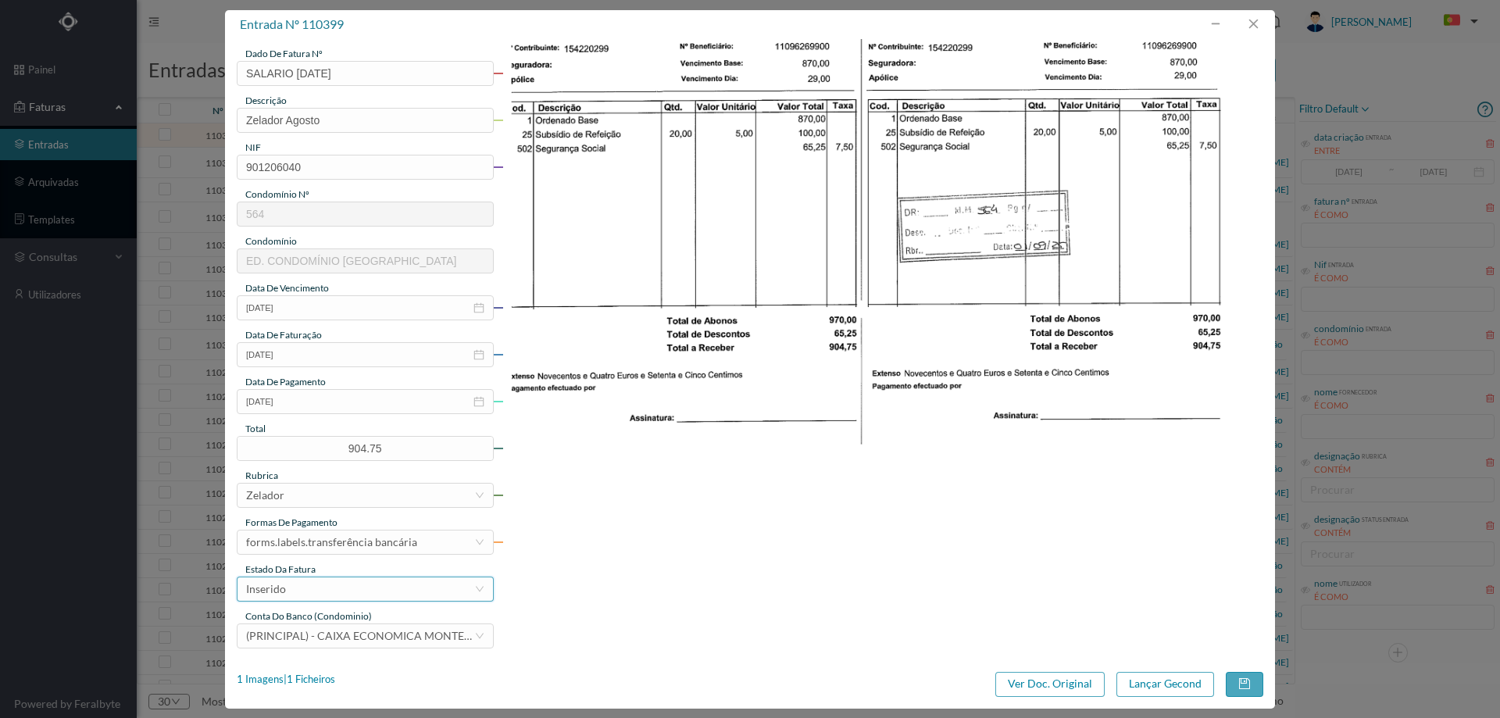
click at [344, 588] on div "Inserido" at bounding box center [360, 588] width 228 height 23
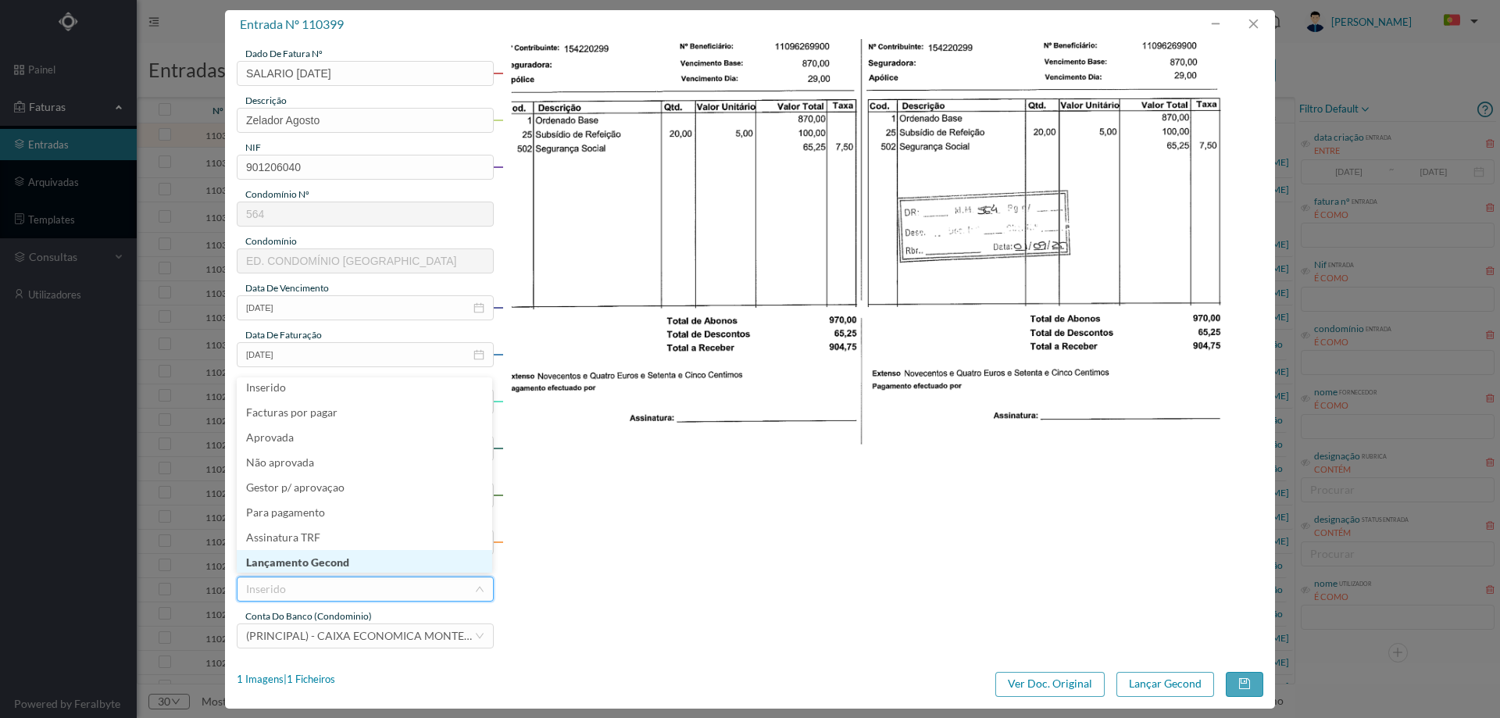
click at [345, 567] on li "Lançamento Gecond" at bounding box center [365, 562] width 256 height 25
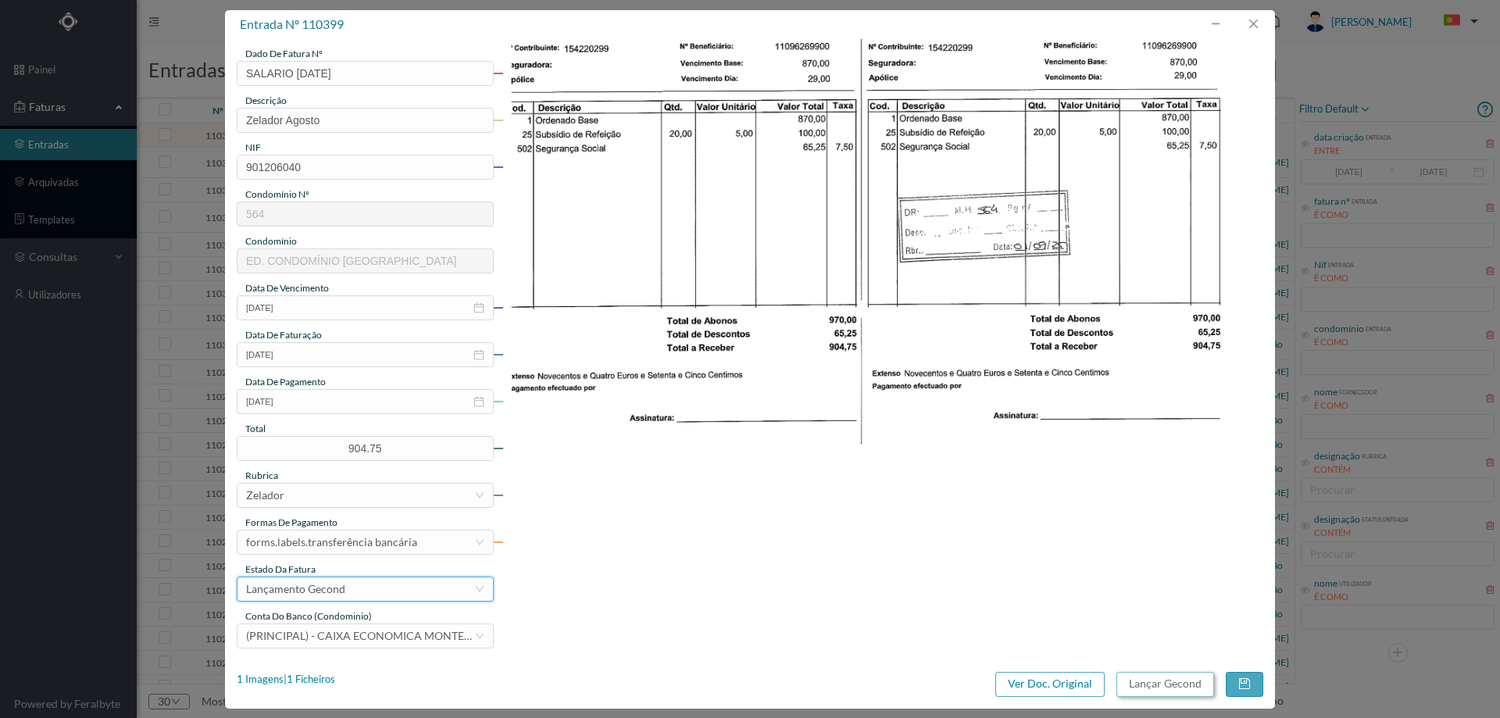
click at [1146, 683] on button "Lançar Gecond" at bounding box center [1166, 684] width 98 height 25
